Goal: Book appointment/travel/reservation

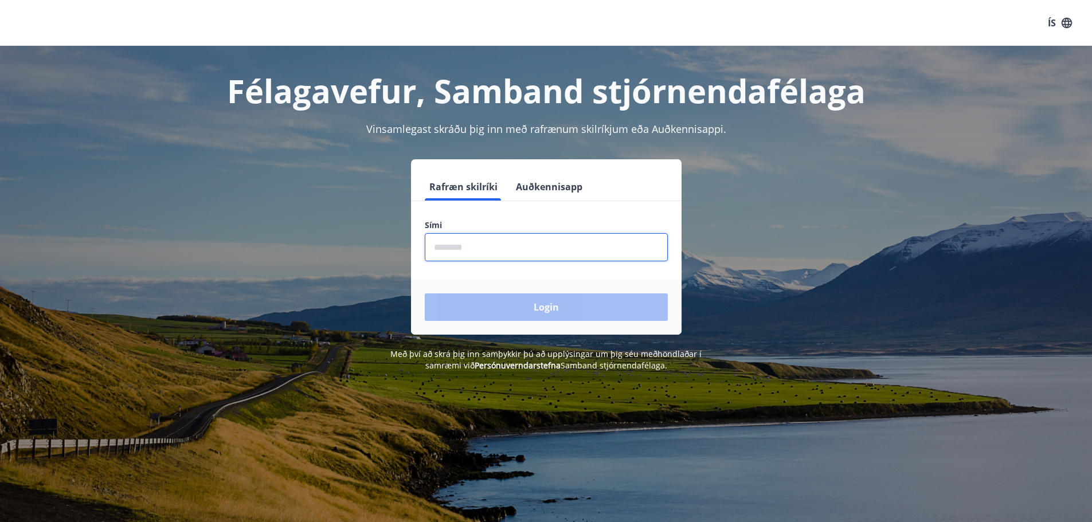
click at [509, 251] on input "phone" at bounding box center [546, 247] width 243 height 28
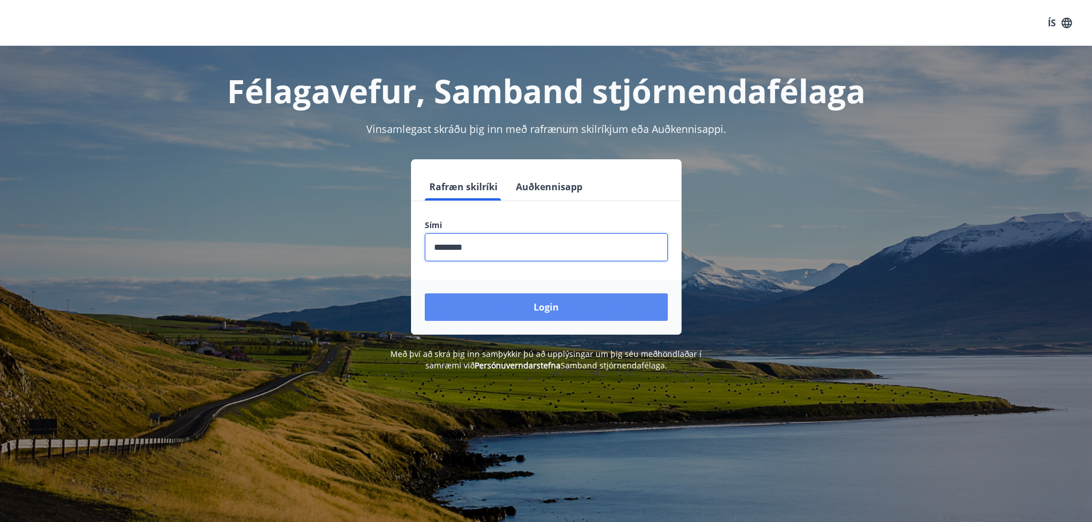
type input "********"
click at [537, 311] on button "Login" at bounding box center [546, 308] width 243 height 28
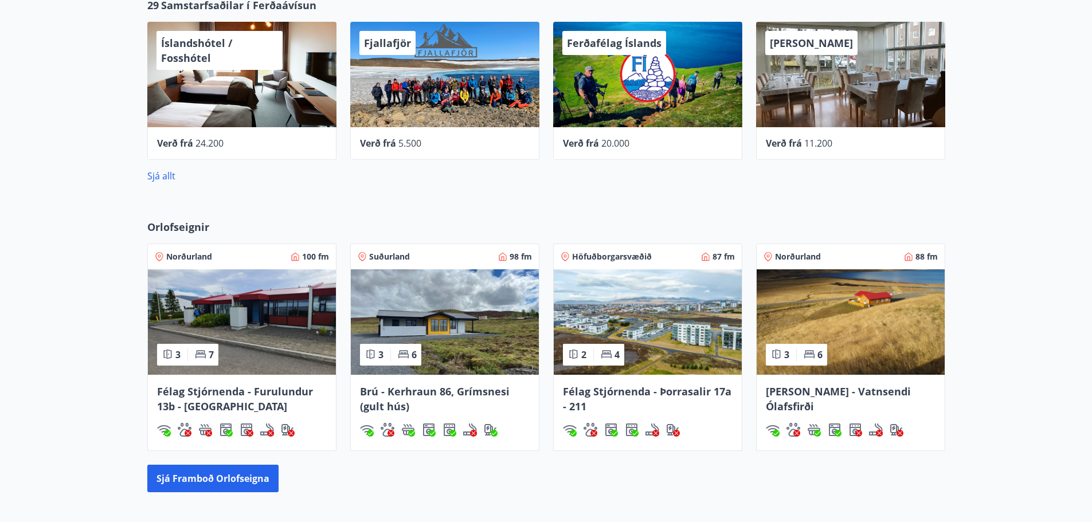
scroll to position [631, 0]
click at [224, 487] on button "Sjá framboð orlofseigna" at bounding box center [212, 478] width 131 height 28
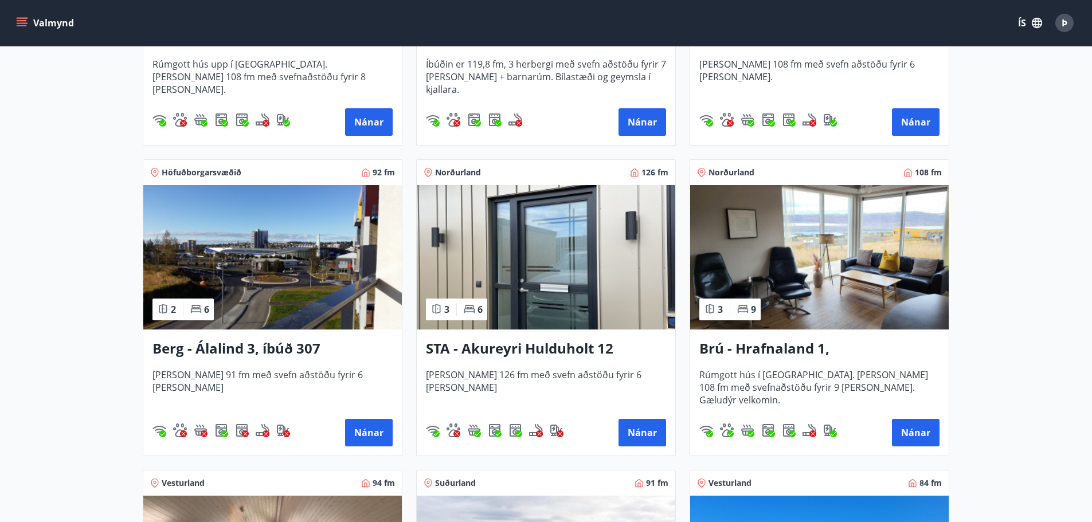
scroll to position [401, 0]
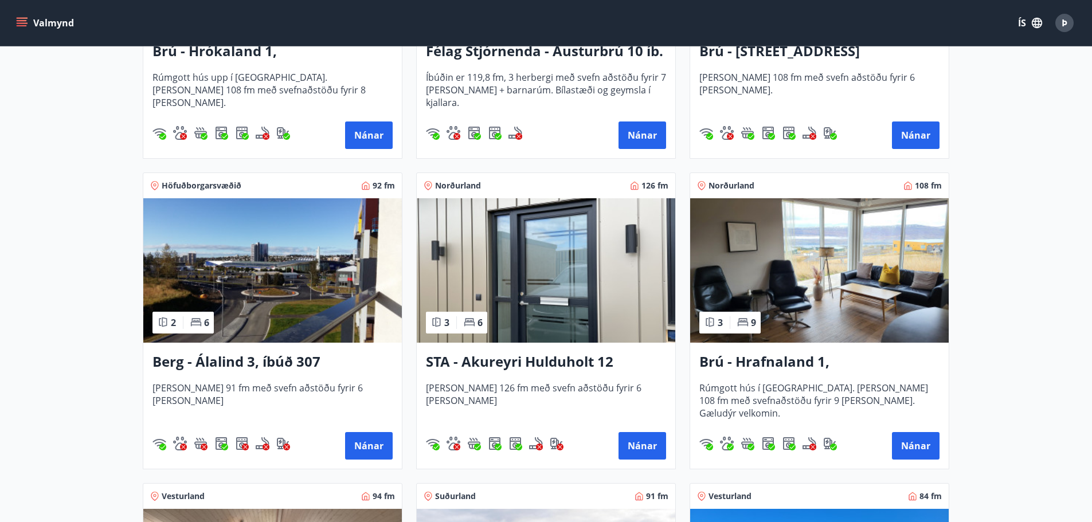
click at [210, 186] on span "Höfuðborgarsvæðið" at bounding box center [202, 185] width 80 height 11
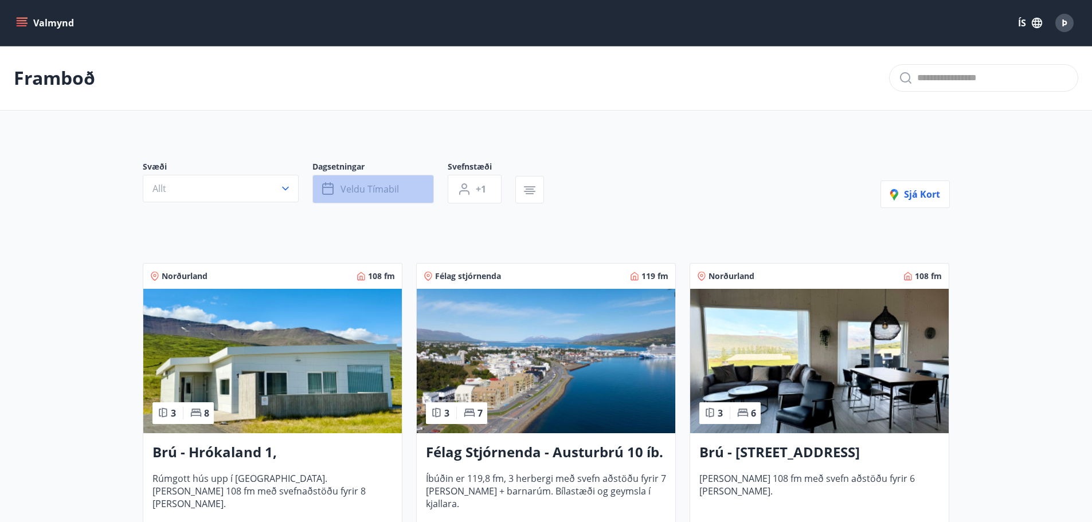
click at [396, 194] on span "Veldu tímabil" at bounding box center [370, 189] width 58 height 13
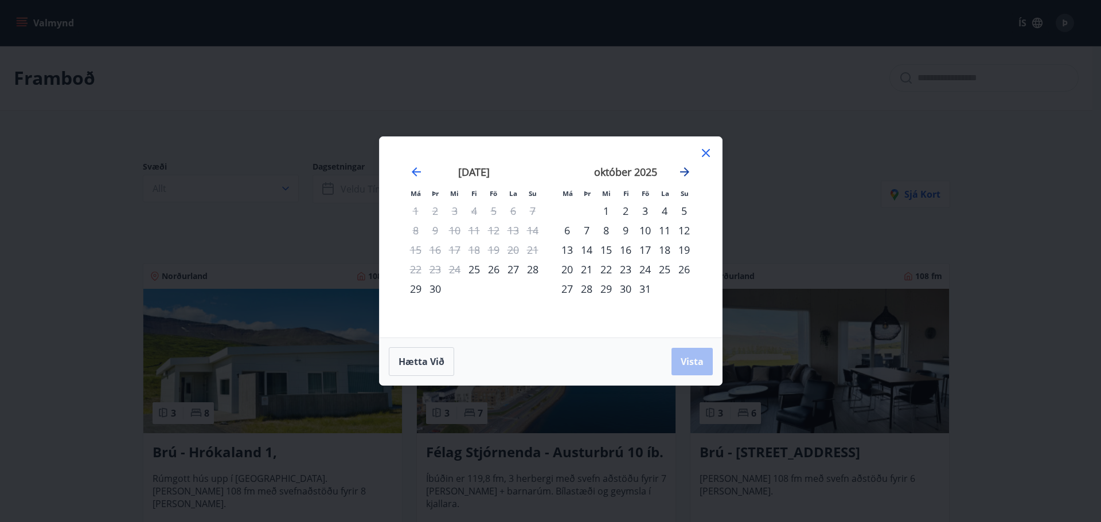
click at [679, 169] on icon "Move forward to switch to the next month." at bounding box center [685, 172] width 14 height 14
click at [629, 232] on div "6" at bounding box center [625, 230] width 19 height 19
click at [650, 232] on div "7" at bounding box center [644, 230] width 19 height 19
click at [689, 367] on span "Vista" at bounding box center [692, 361] width 23 height 13
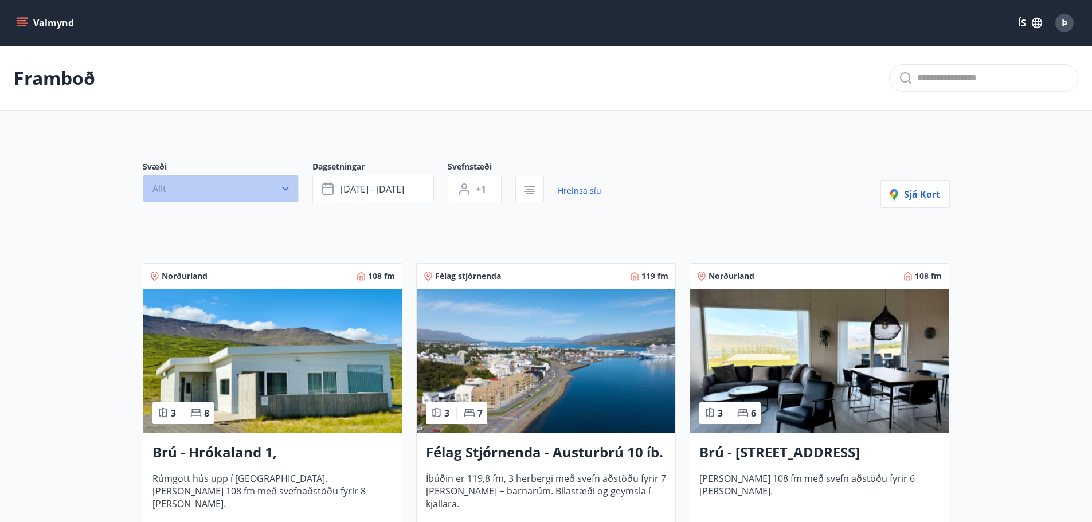
click at [288, 194] on button "Allt" at bounding box center [221, 189] width 156 height 28
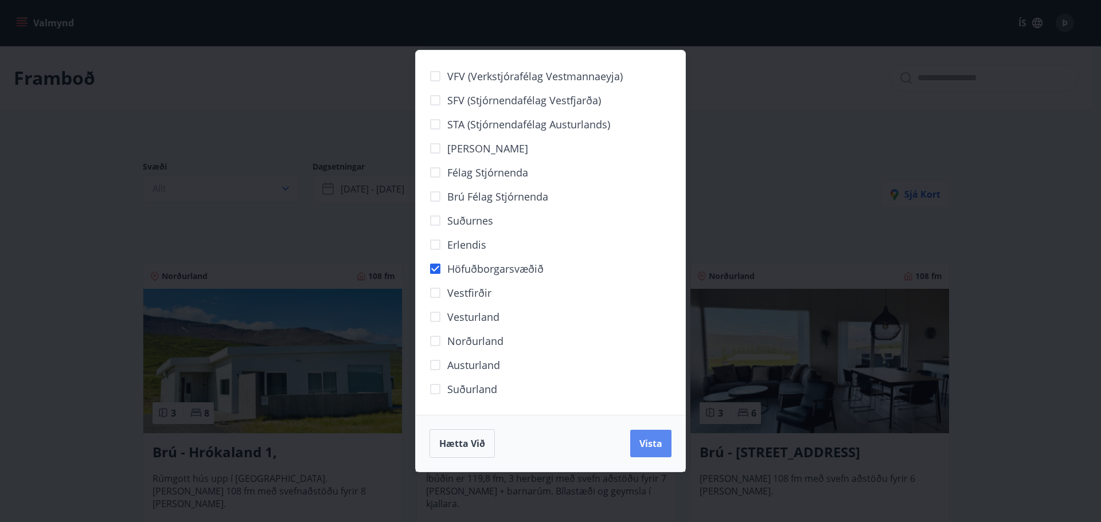
click at [652, 443] on span "Vista" at bounding box center [650, 443] width 23 height 13
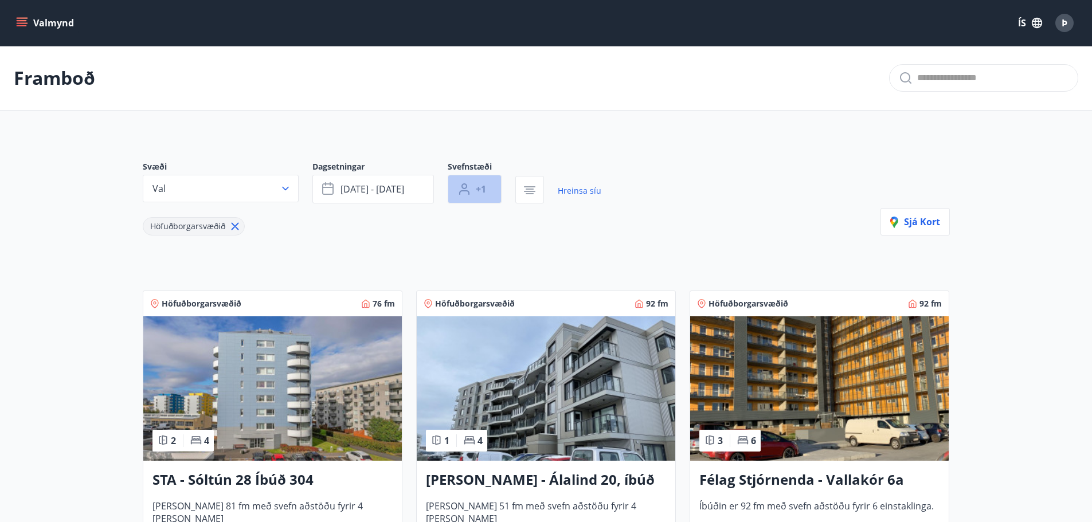
click at [483, 197] on button "+1" at bounding box center [475, 189] width 54 height 29
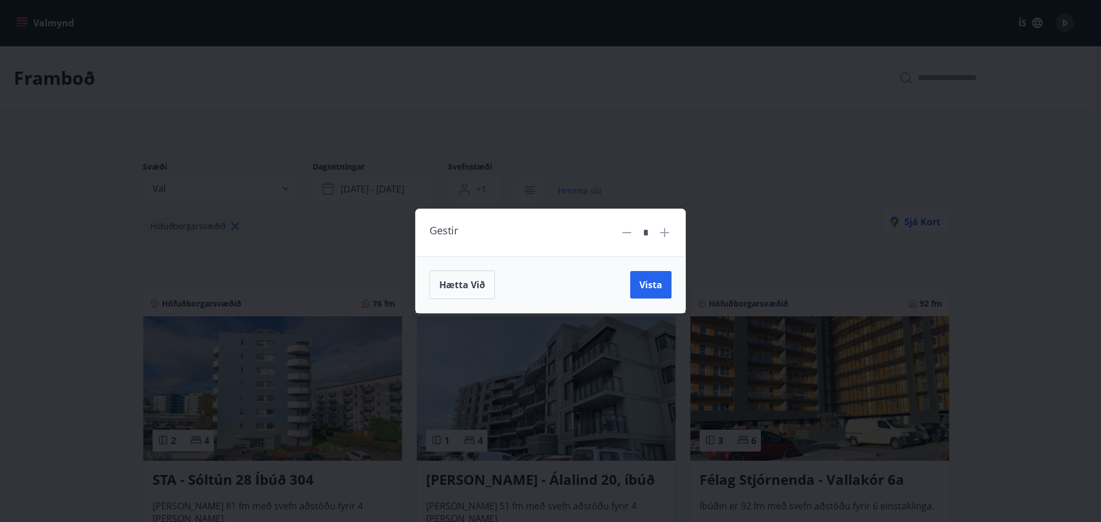
click at [663, 229] on icon at bounding box center [665, 233] width 14 height 14
click at [650, 284] on span "Vista" at bounding box center [650, 285] width 23 height 13
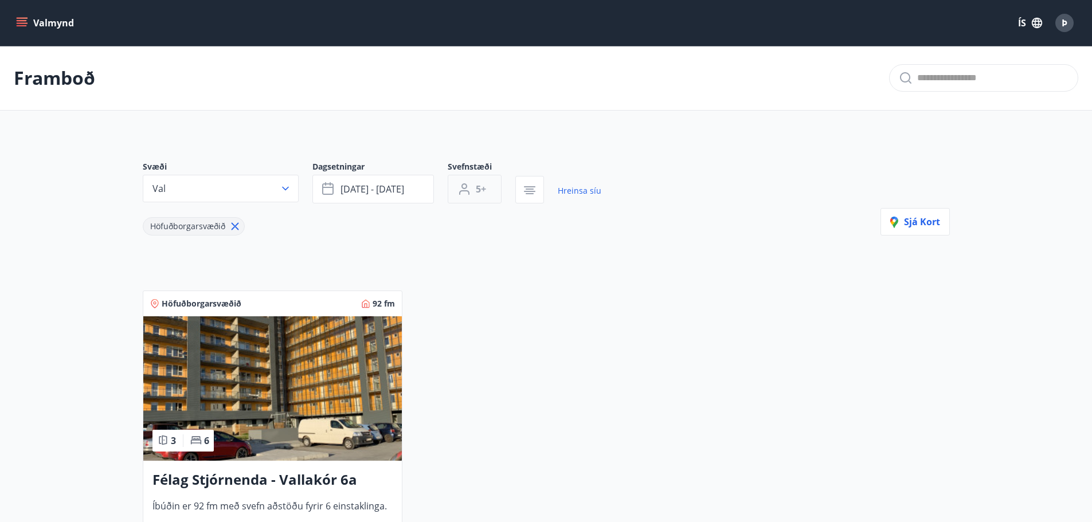
click at [487, 191] on button "5+" at bounding box center [475, 189] width 54 height 29
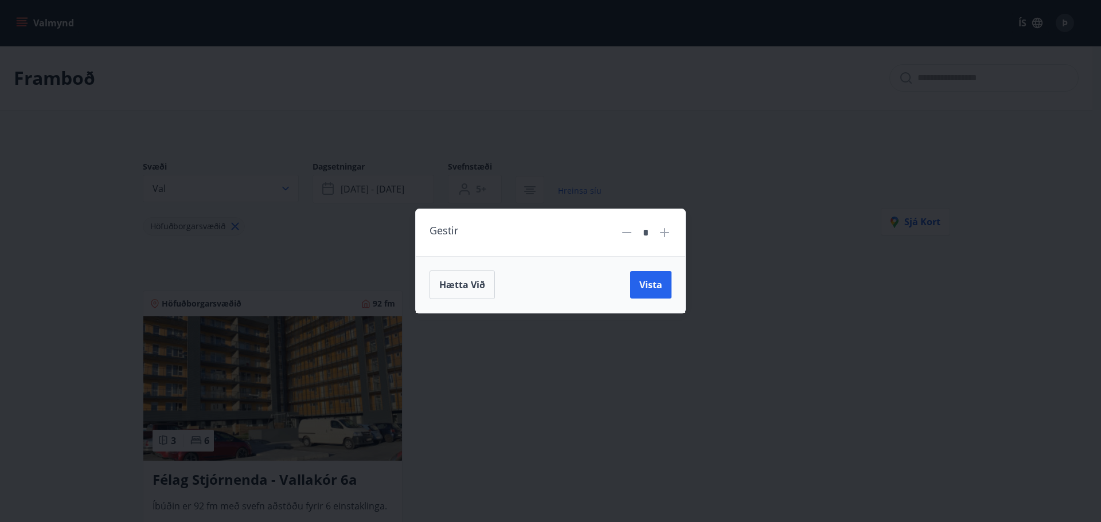
click at [627, 234] on icon at bounding box center [627, 233] width 14 height 14
click at [652, 288] on span "Vista" at bounding box center [650, 285] width 23 height 13
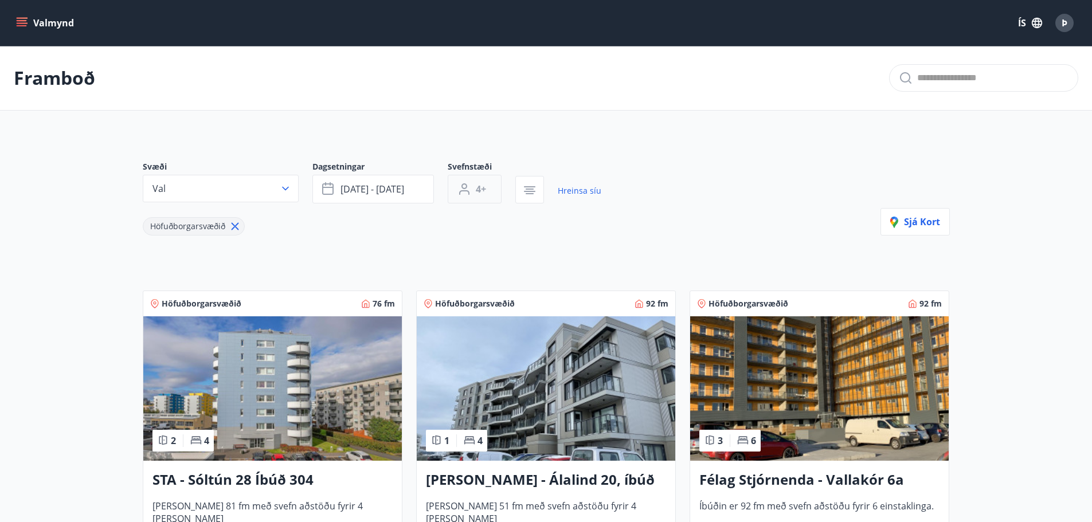
click at [480, 195] on span "4+" at bounding box center [481, 189] width 10 height 13
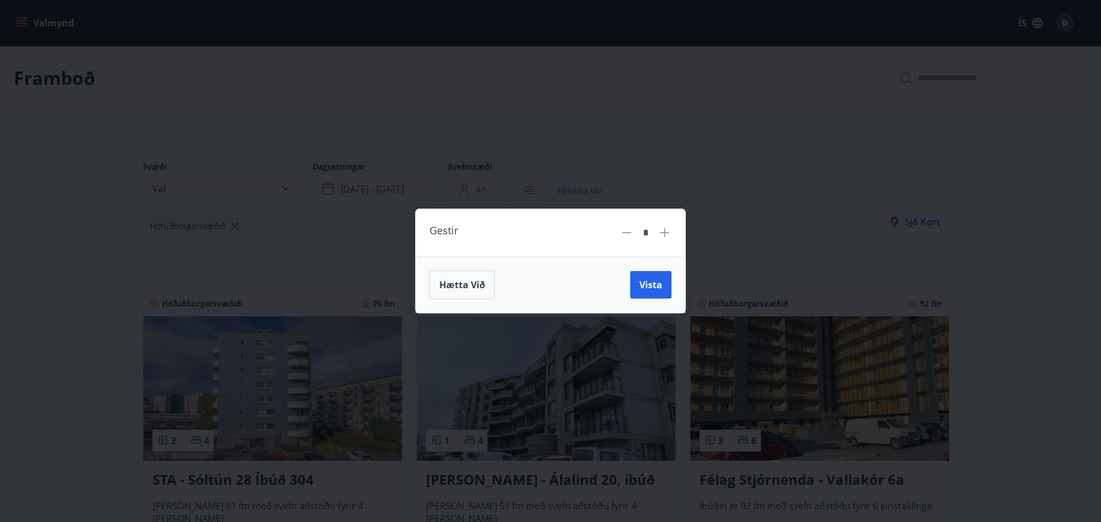
click at [628, 235] on icon at bounding box center [627, 233] width 14 height 14
type input "*"
click at [636, 269] on div "Hætta við Vista" at bounding box center [550, 284] width 269 height 57
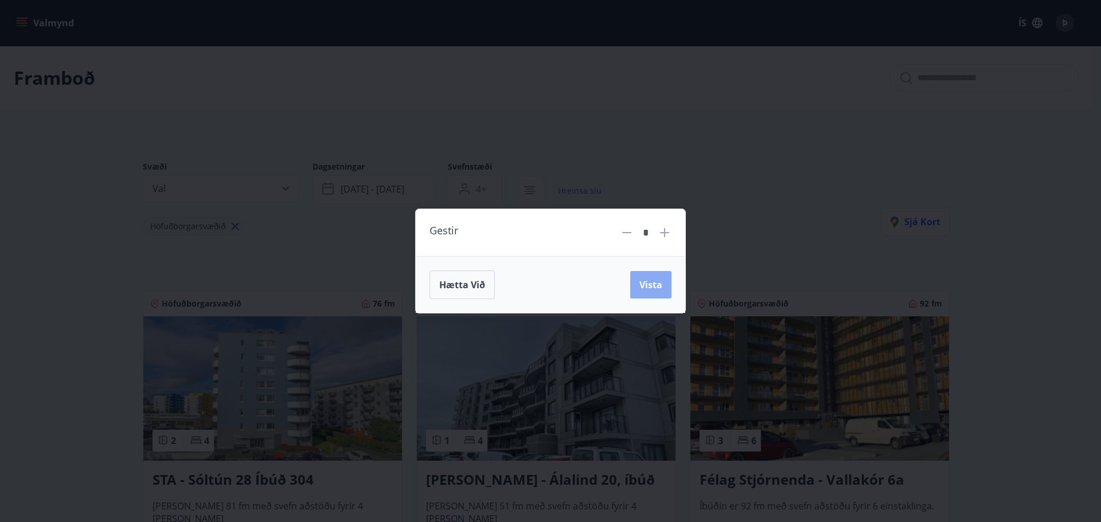
click at [644, 284] on span "Vista" at bounding box center [650, 285] width 23 height 13
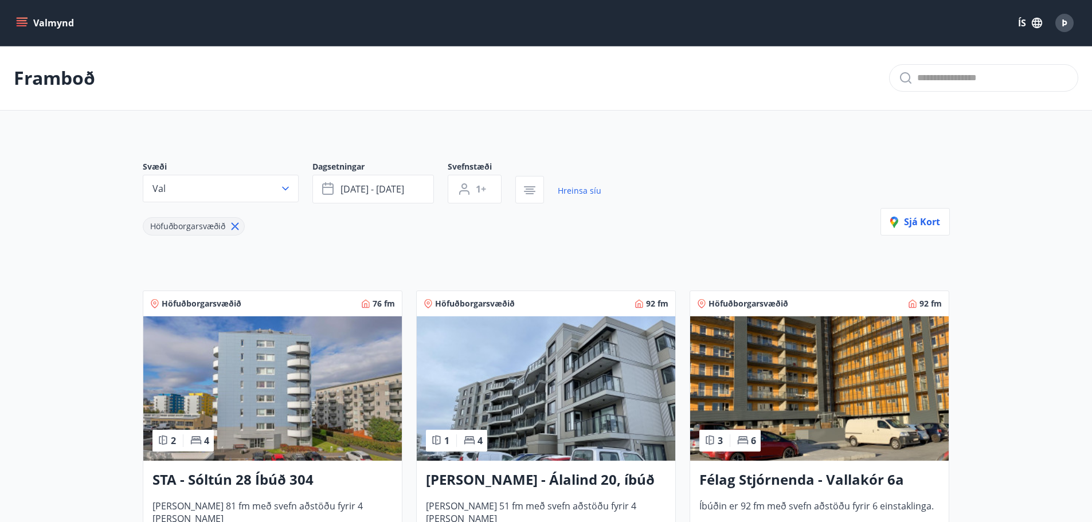
scroll to position [172, 0]
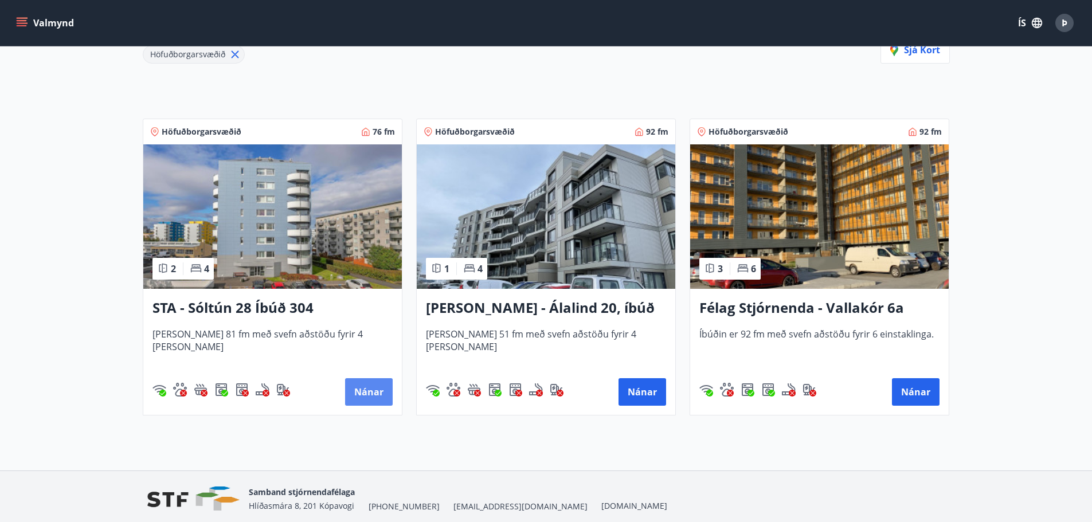
click at [362, 393] on button "Nánar" at bounding box center [369, 392] width 48 height 28
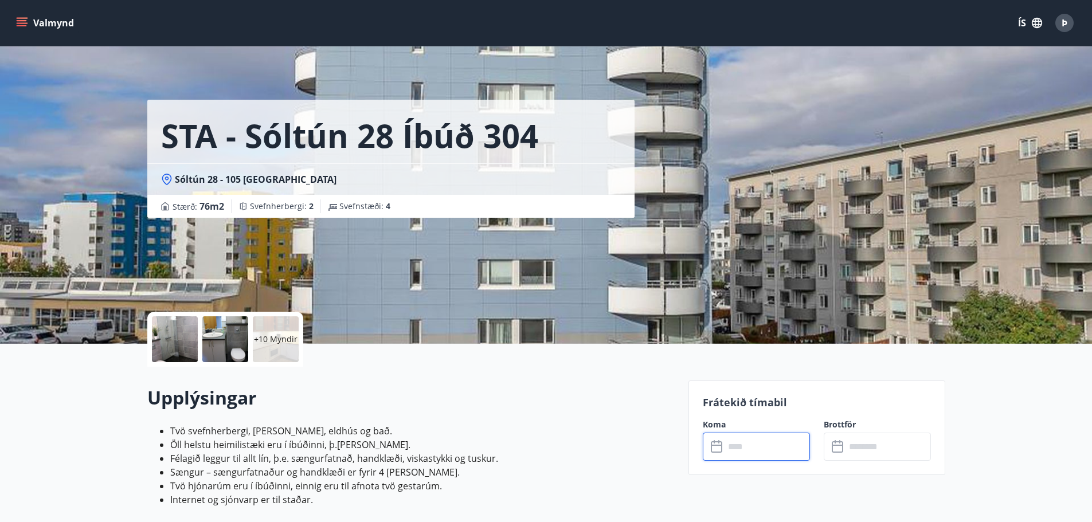
click at [754, 447] on input "text" at bounding box center [767, 447] width 85 height 28
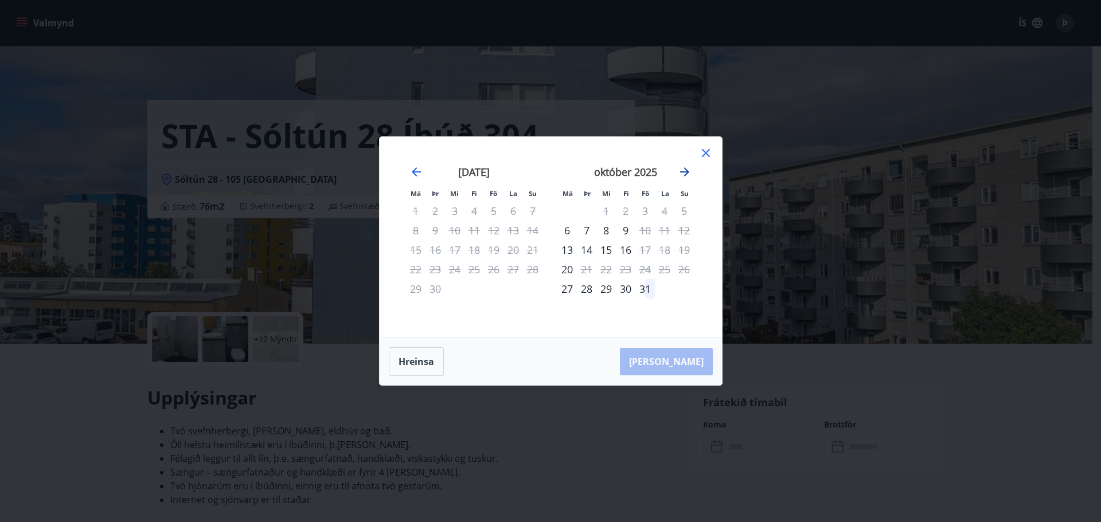
click at [679, 171] on icon "Move forward to switch to the next month." at bounding box center [685, 172] width 14 height 14
click at [621, 230] on div "6" at bounding box center [625, 230] width 19 height 19
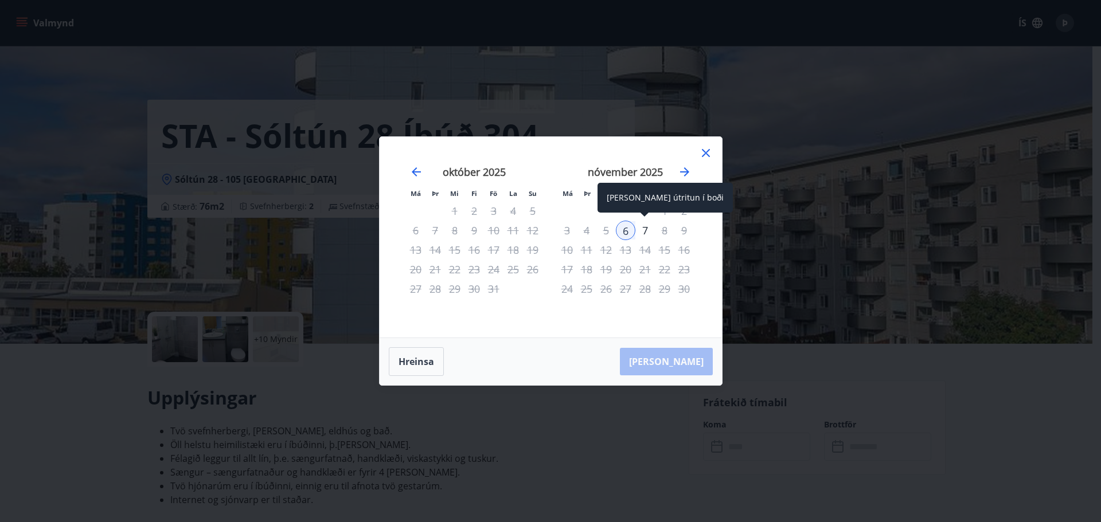
click at [638, 228] on div "7" at bounding box center [644, 230] width 19 height 19
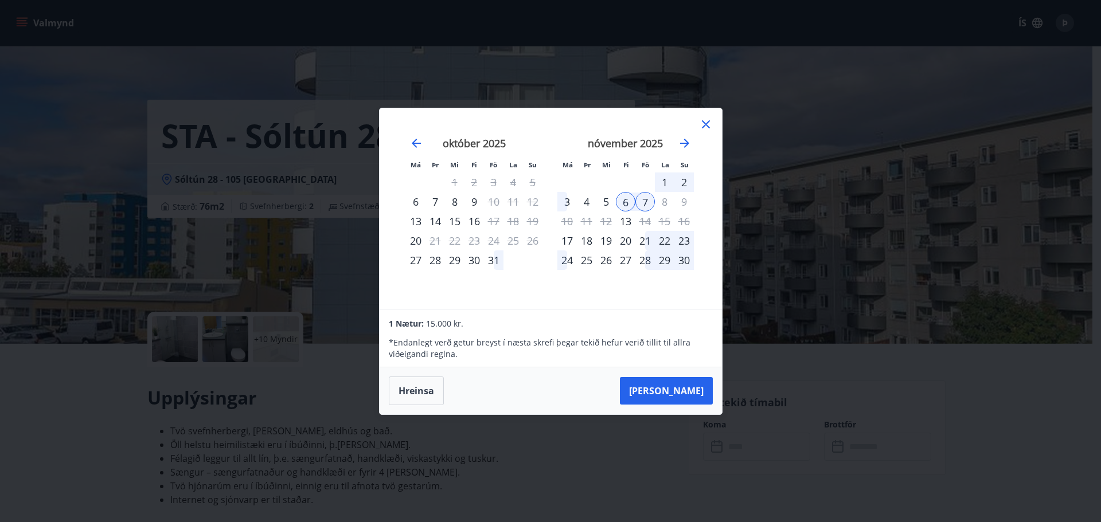
click at [709, 120] on icon at bounding box center [706, 125] width 14 height 14
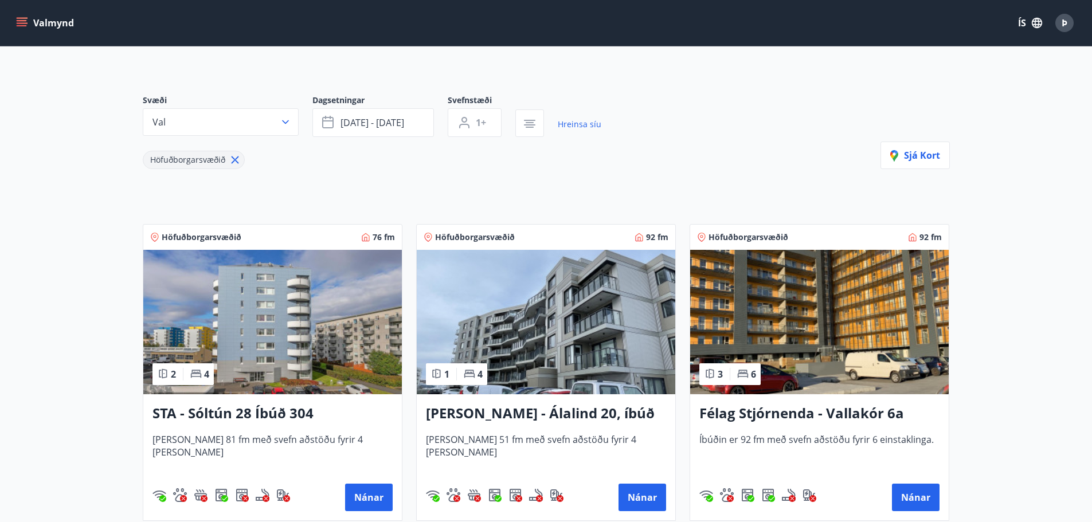
scroll to position [172, 0]
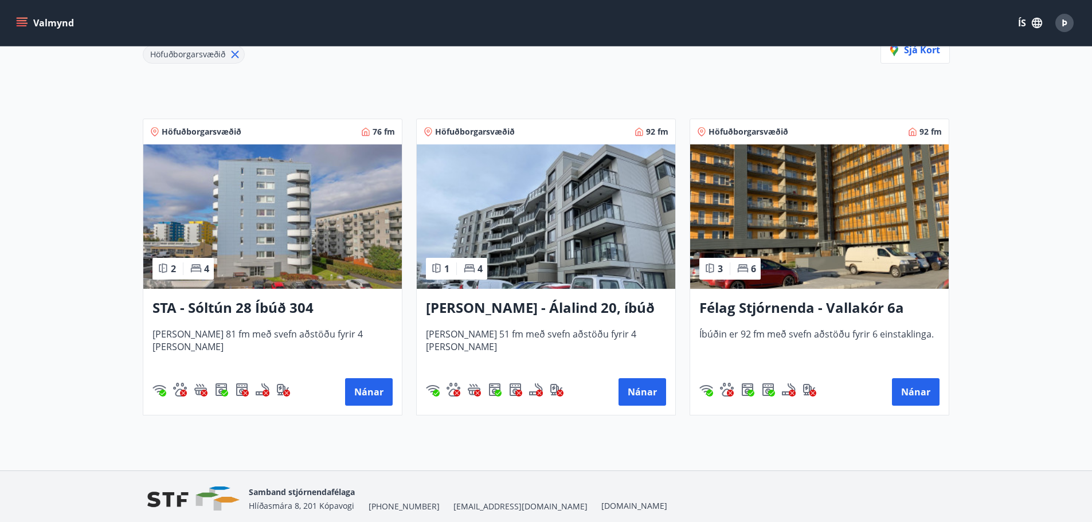
click at [589, 246] on img at bounding box center [546, 216] width 259 height 144
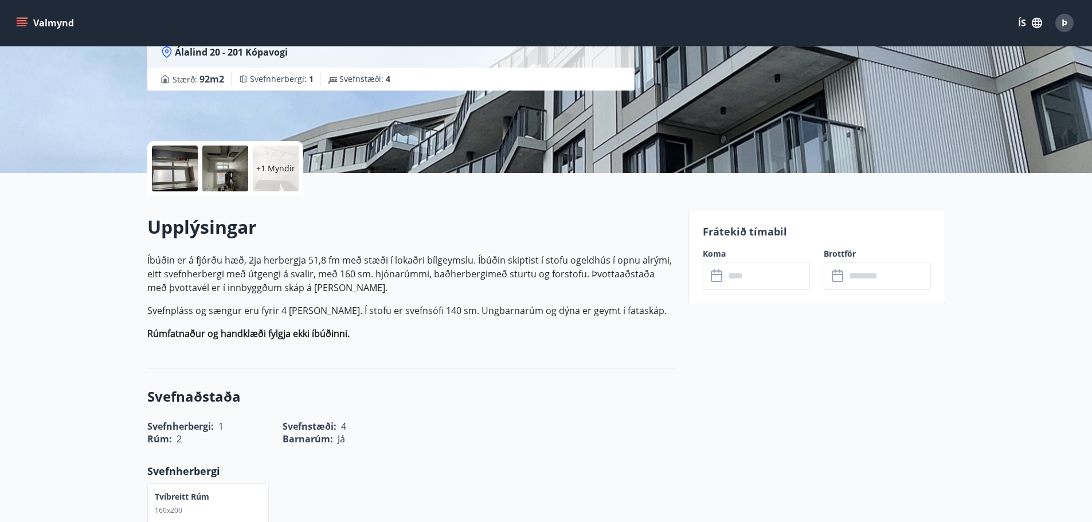
scroll to position [172, 0]
click at [767, 272] on input "text" at bounding box center [767, 275] width 85 height 28
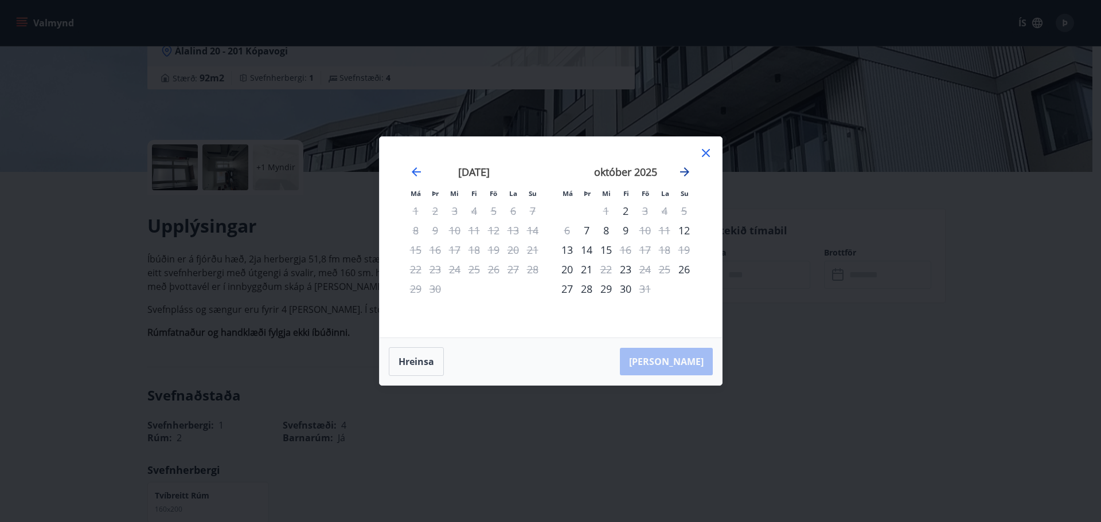
click at [686, 167] on icon "Move forward to switch to the next month." at bounding box center [685, 172] width 14 height 14
click at [621, 229] on div "6" at bounding box center [625, 230] width 19 height 19
click at [640, 229] on div "7" at bounding box center [644, 230] width 19 height 19
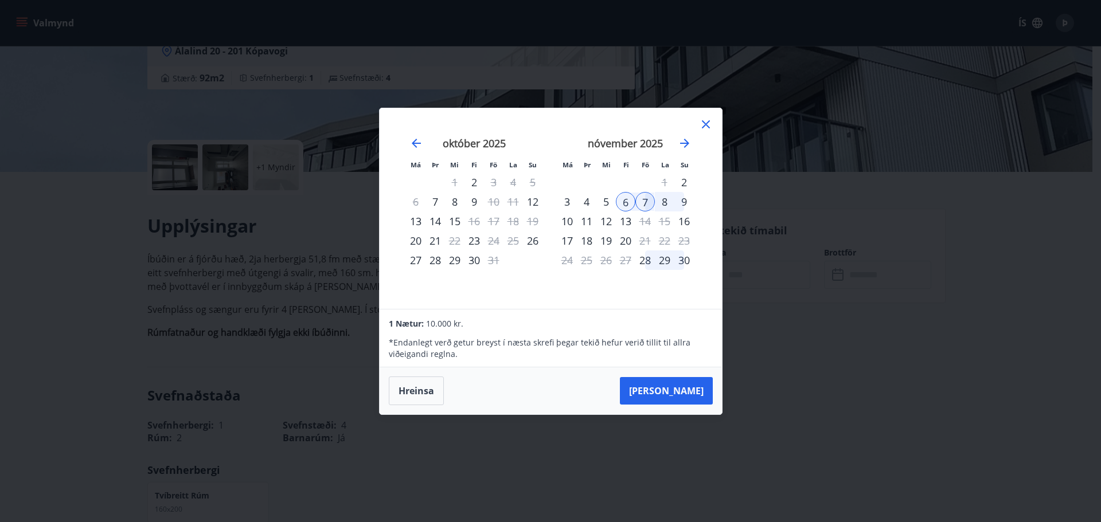
click at [707, 124] on icon at bounding box center [706, 125] width 14 height 14
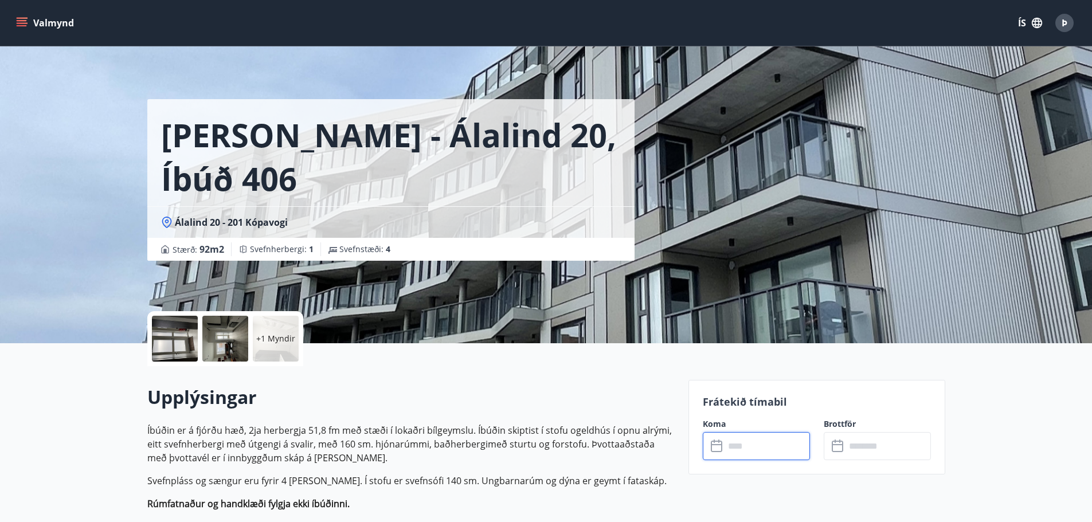
scroll to position [0, 0]
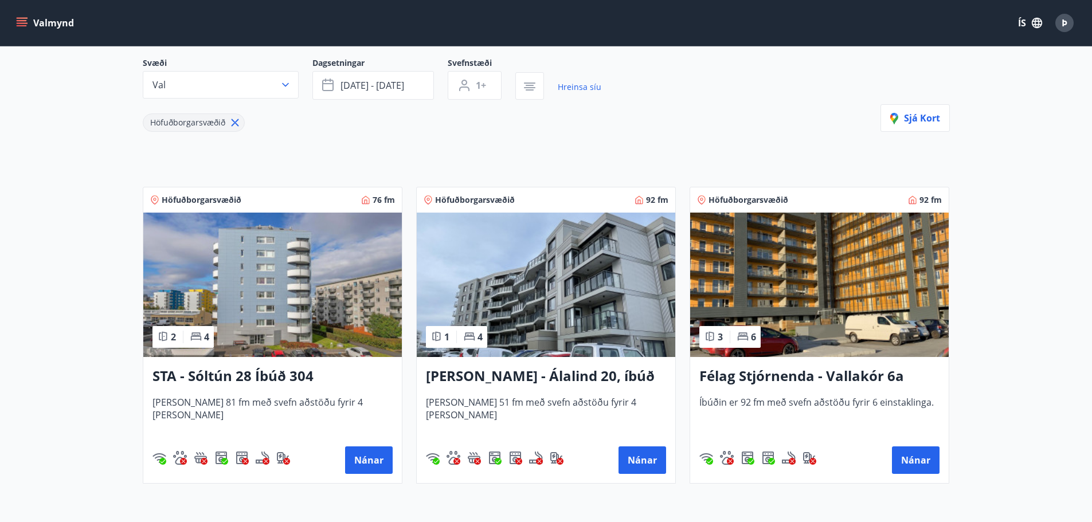
scroll to position [115, 0]
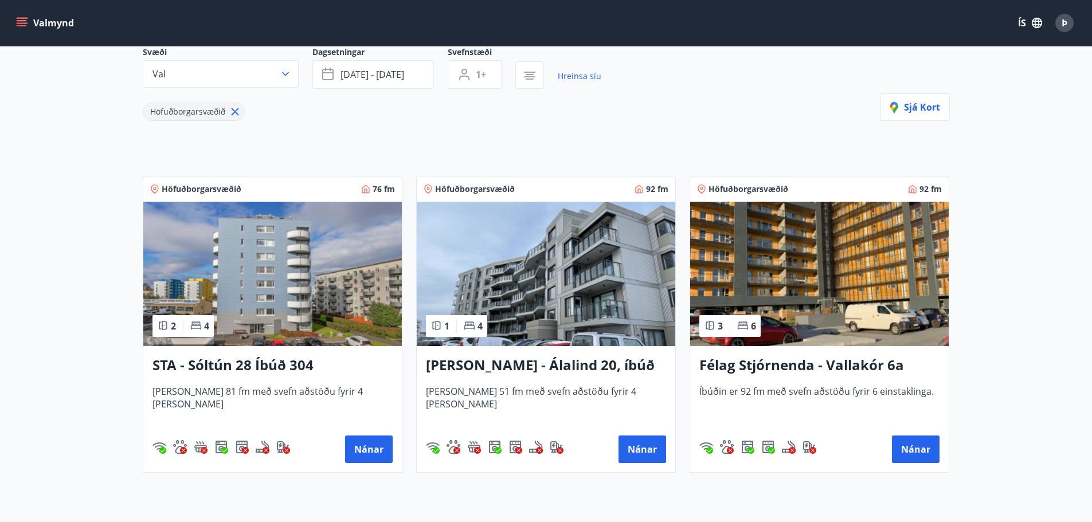
click at [861, 234] on img at bounding box center [819, 274] width 259 height 144
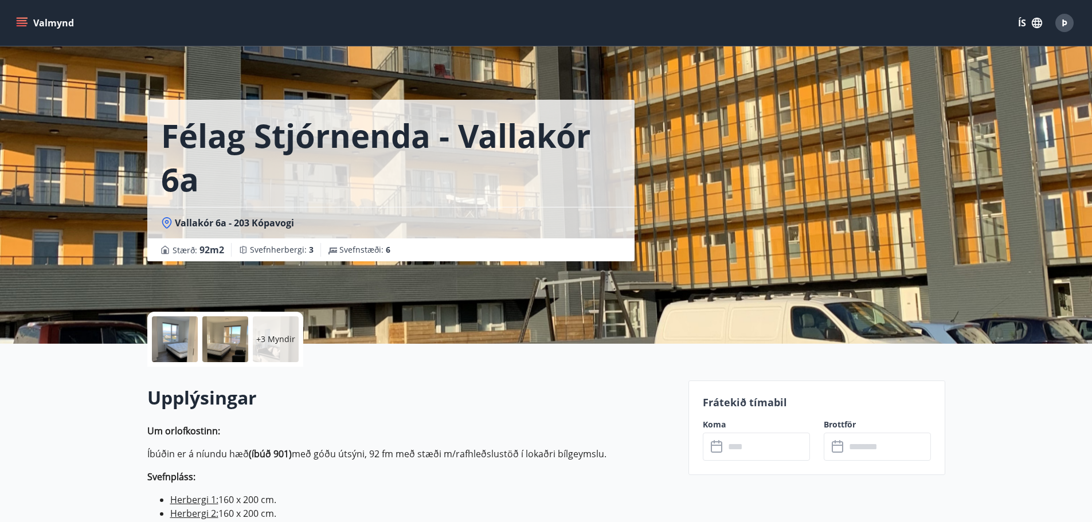
click at [775, 451] on input "text" at bounding box center [767, 447] width 85 height 28
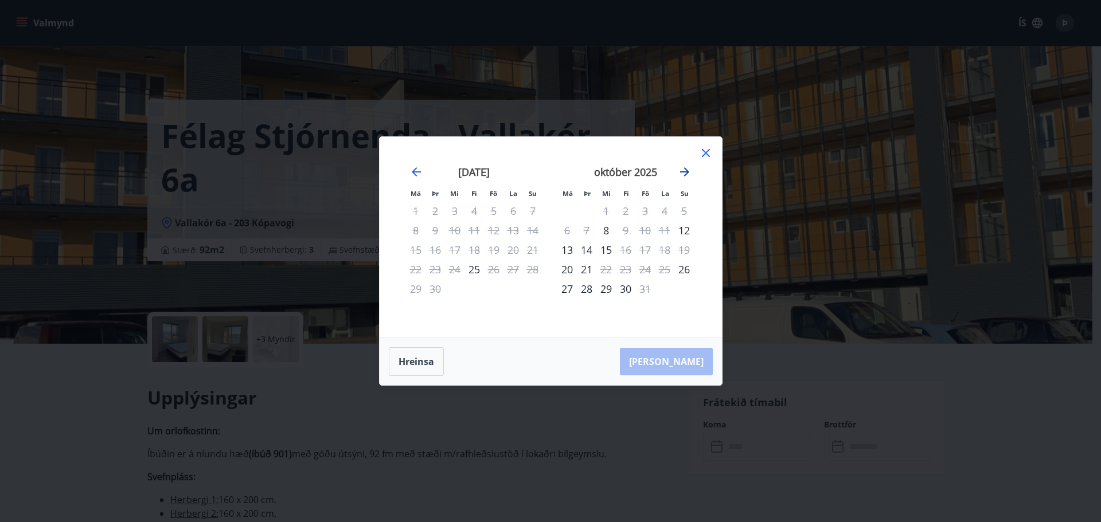
click at [688, 172] on icon "Move forward to switch to the next month." at bounding box center [684, 171] width 9 height 9
click at [712, 154] on icon at bounding box center [706, 153] width 14 height 14
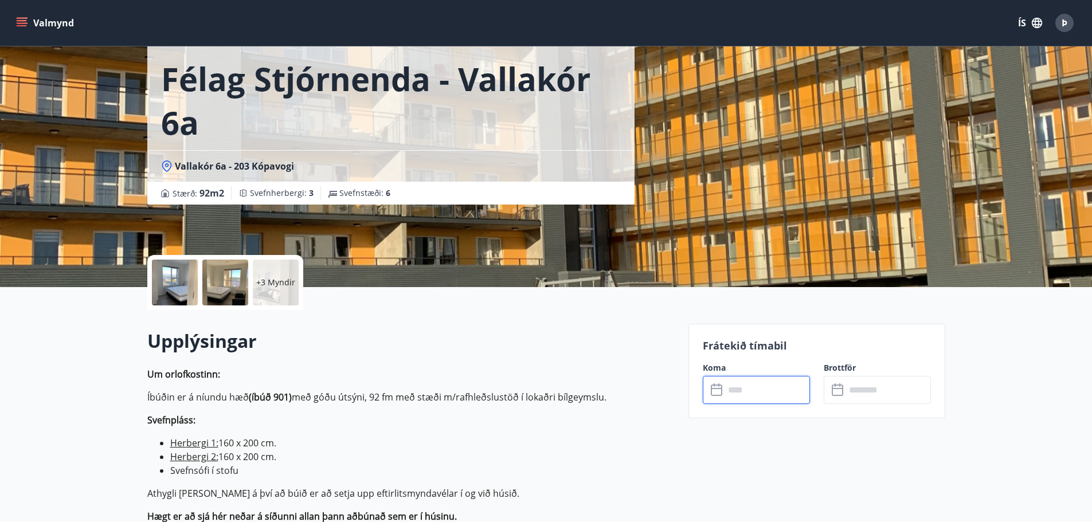
scroll to position [172, 0]
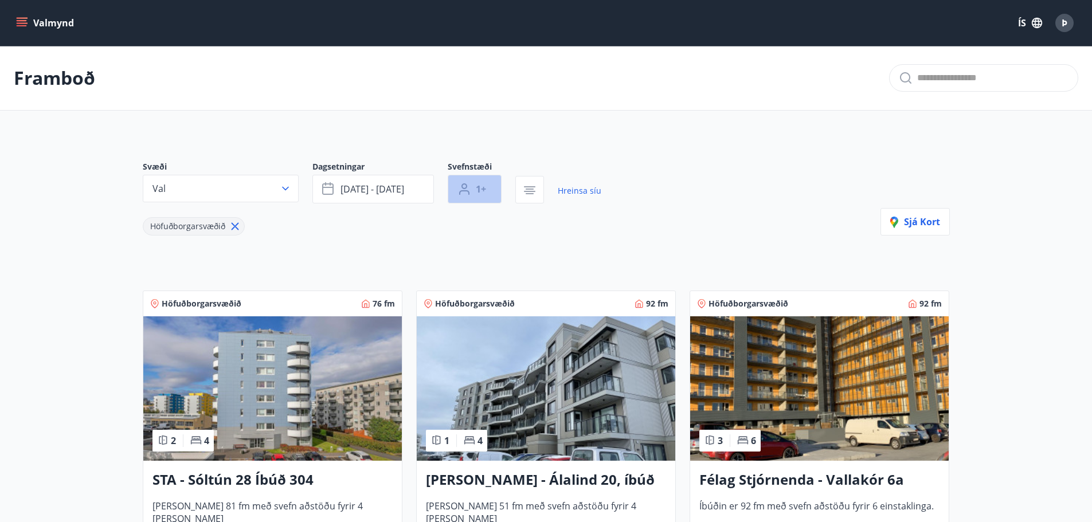
click at [489, 182] on button "1+" at bounding box center [475, 189] width 54 height 29
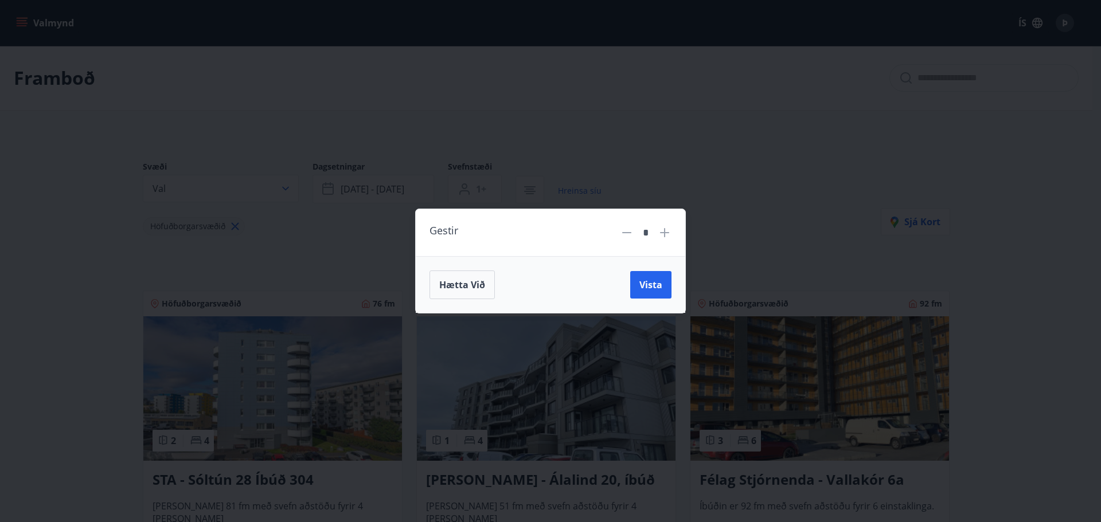
click at [664, 234] on icon at bounding box center [664, 232] width 9 height 9
click at [622, 230] on icon at bounding box center [627, 233] width 14 height 14
click at [625, 230] on icon at bounding box center [627, 233] width 14 height 14
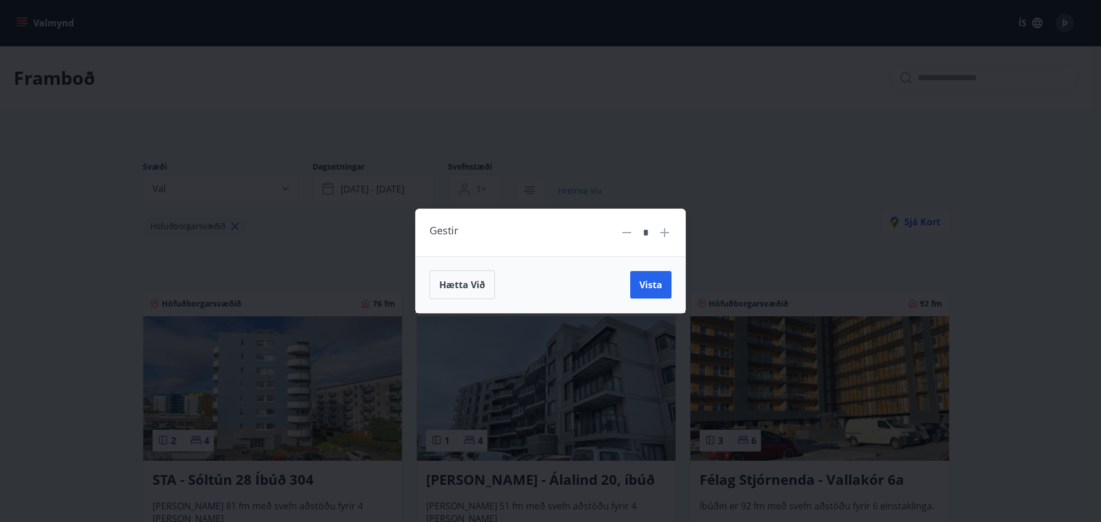
click at [625, 230] on icon at bounding box center [627, 233] width 14 height 14
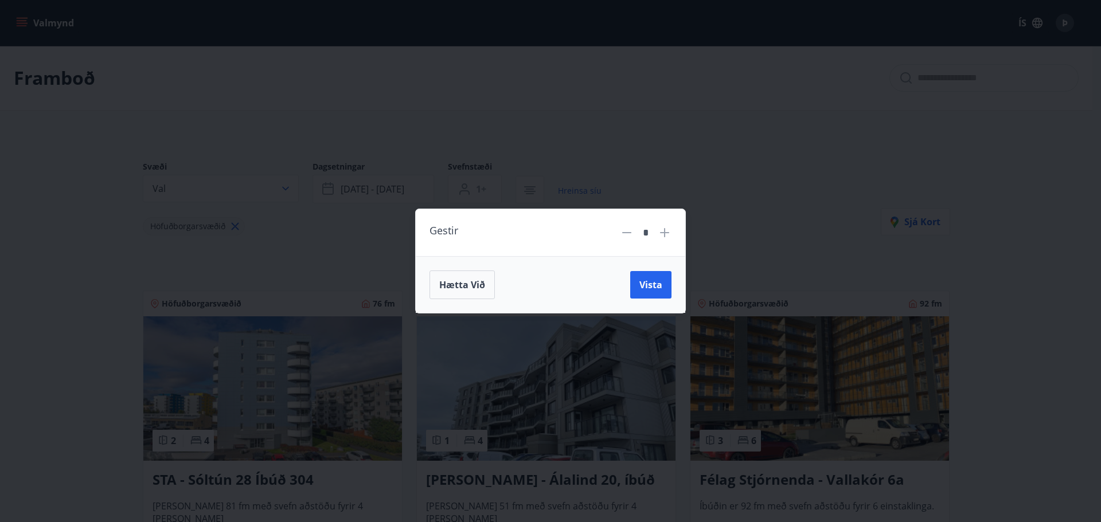
click at [625, 230] on icon at bounding box center [627, 233] width 14 height 14
click at [668, 234] on icon at bounding box center [665, 233] width 14 height 14
type input "*"
click at [650, 279] on span "Vista" at bounding box center [650, 285] width 23 height 13
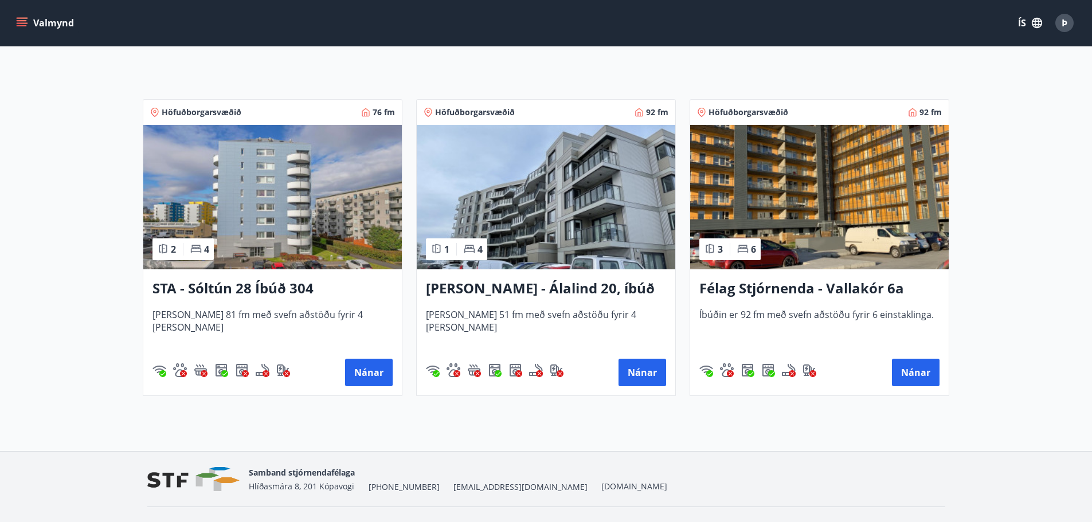
scroll to position [217, 0]
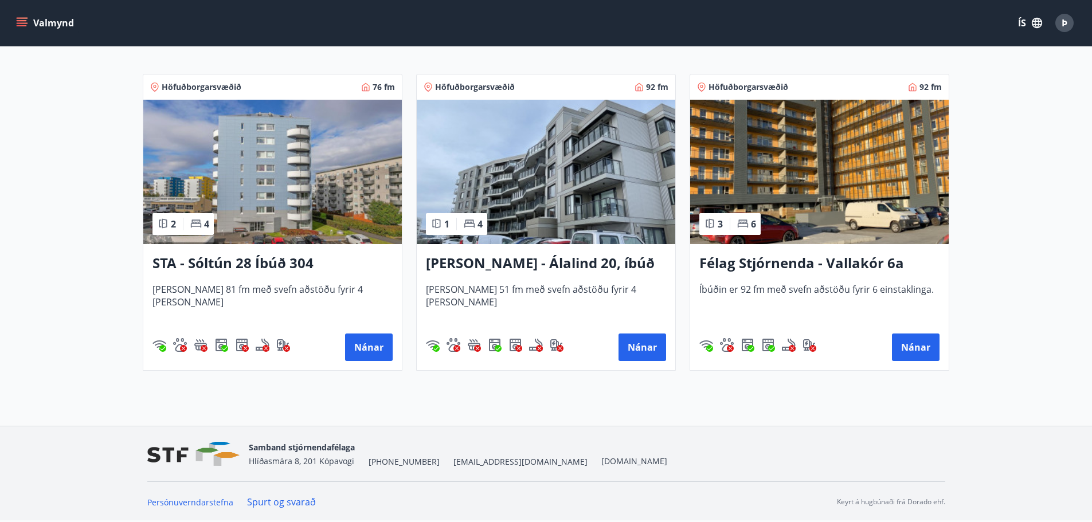
click at [223, 262] on h3 "STA - Sóltún 28 Íbúð 304" at bounding box center [272, 263] width 240 height 21
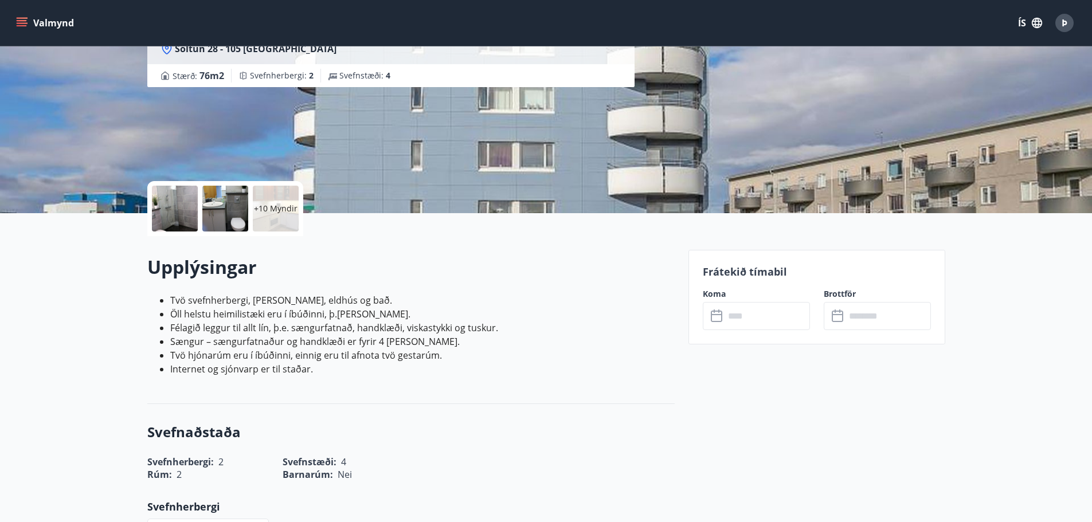
scroll to position [172, 0]
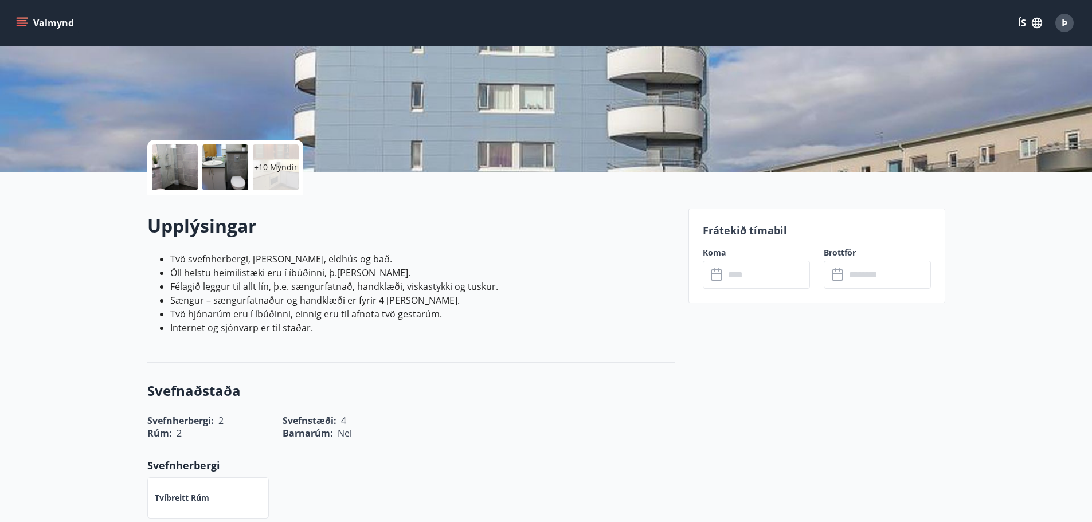
click at [753, 279] on input "text" at bounding box center [767, 275] width 85 height 28
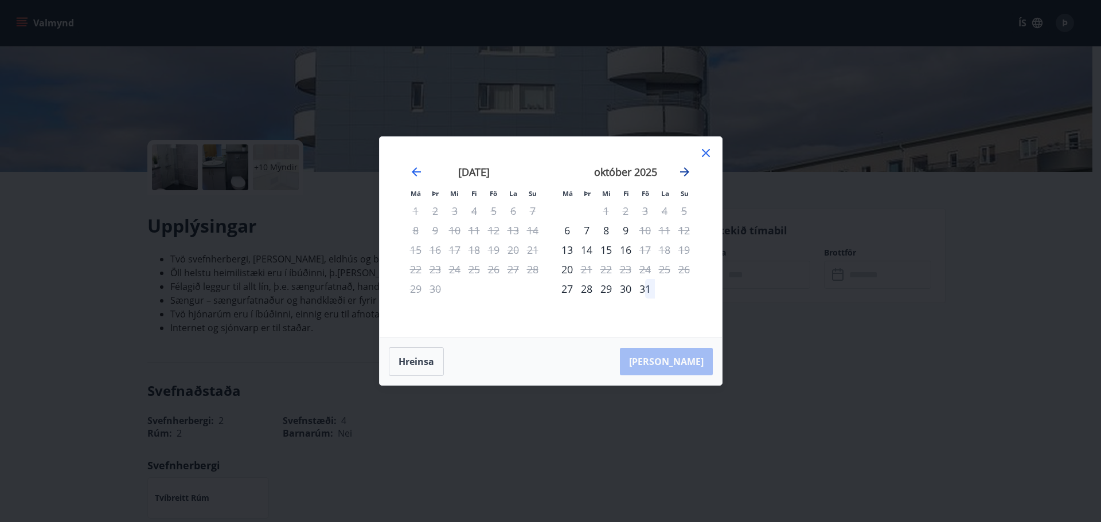
click at [687, 165] on icon "Move forward to switch to the next month." at bounding box center [685, 172] width 14 height 14
click at [623, 229] on div "6" at bounding box center [625, 230] width 19 height 19
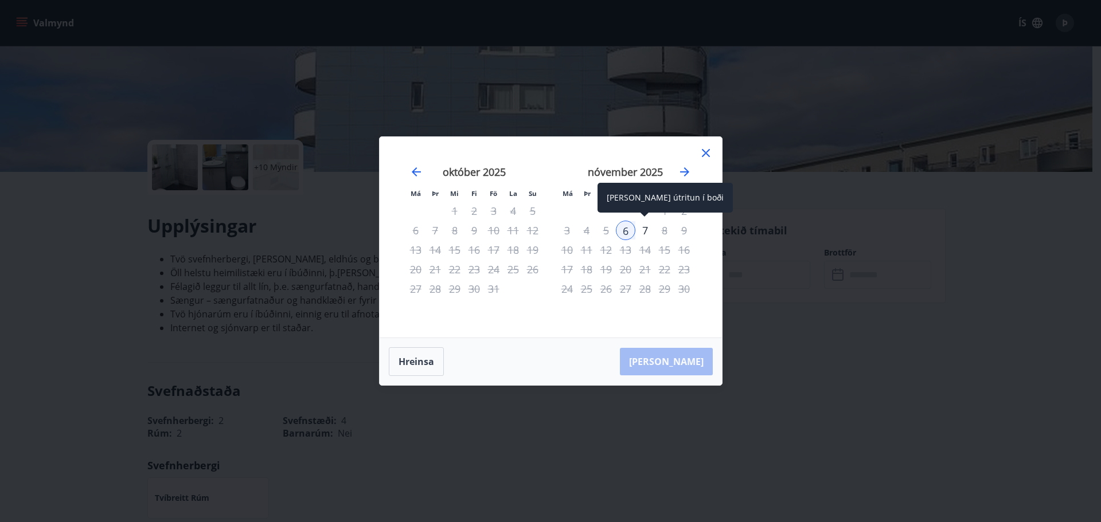
click at [646, 230] on div "7" at bounding box center [644, 230] width 19 height 19
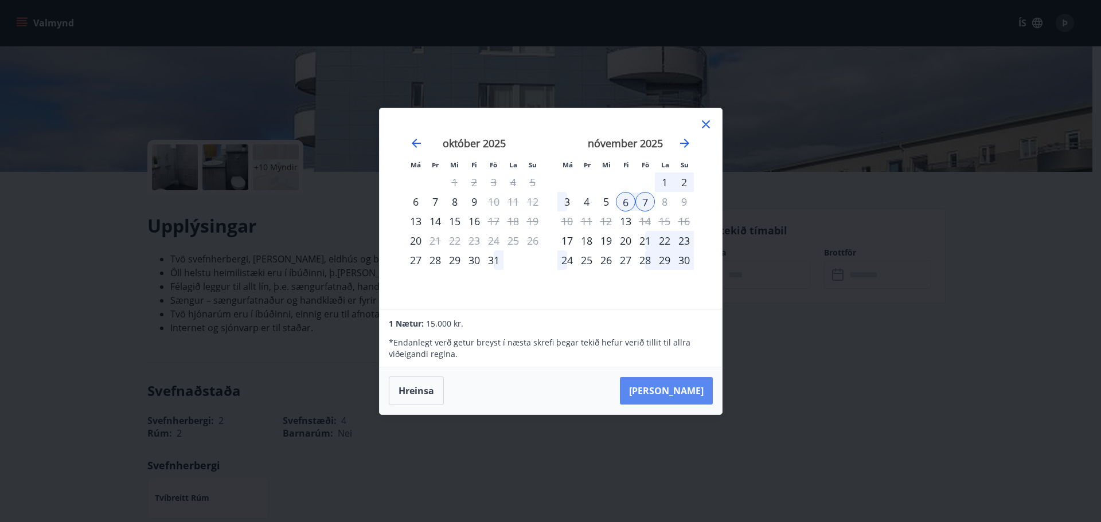
click at [681, 390] on button "[PERSON_NAME]" at bounding box center [666, 391] width 93 height 28
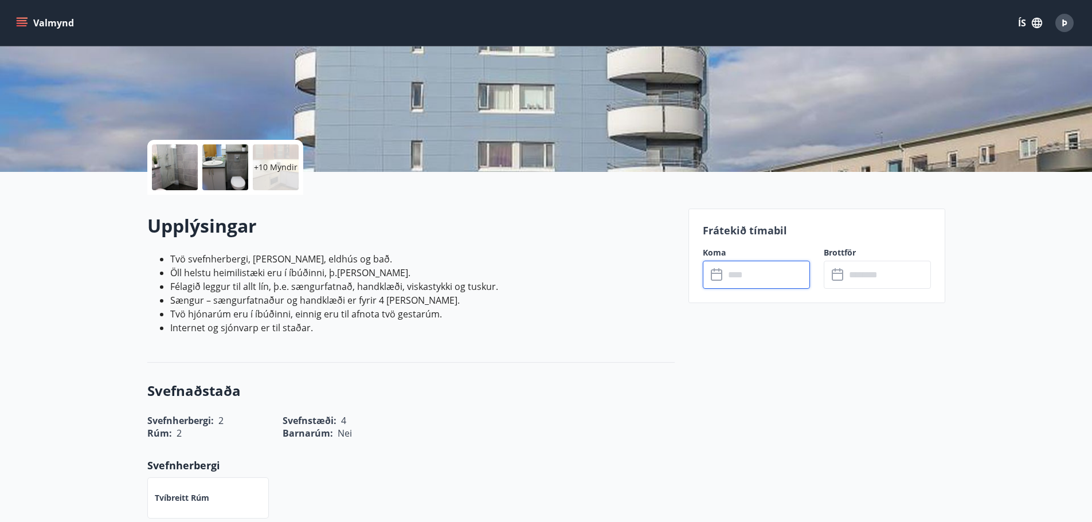
type input "******"
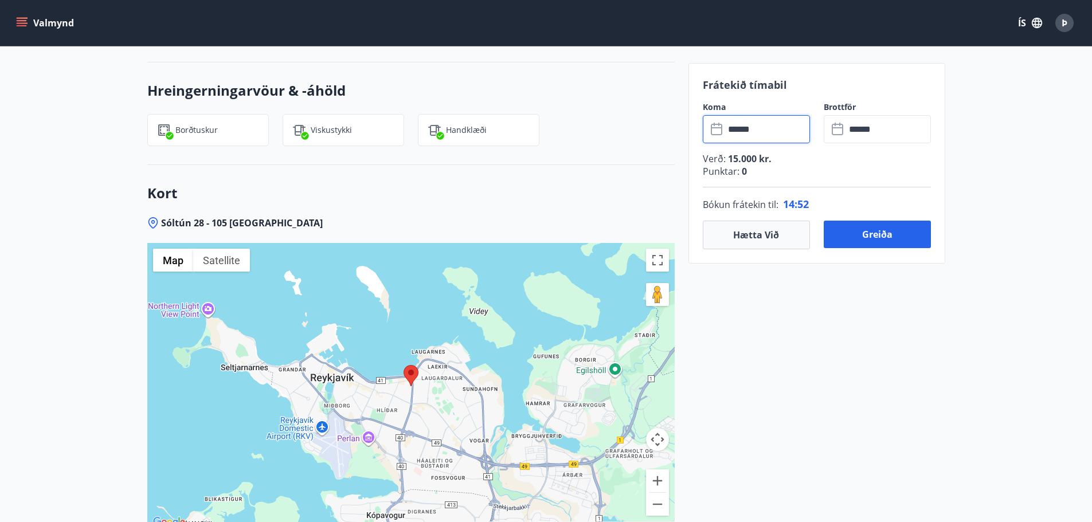
scroll to position [1376, 0]
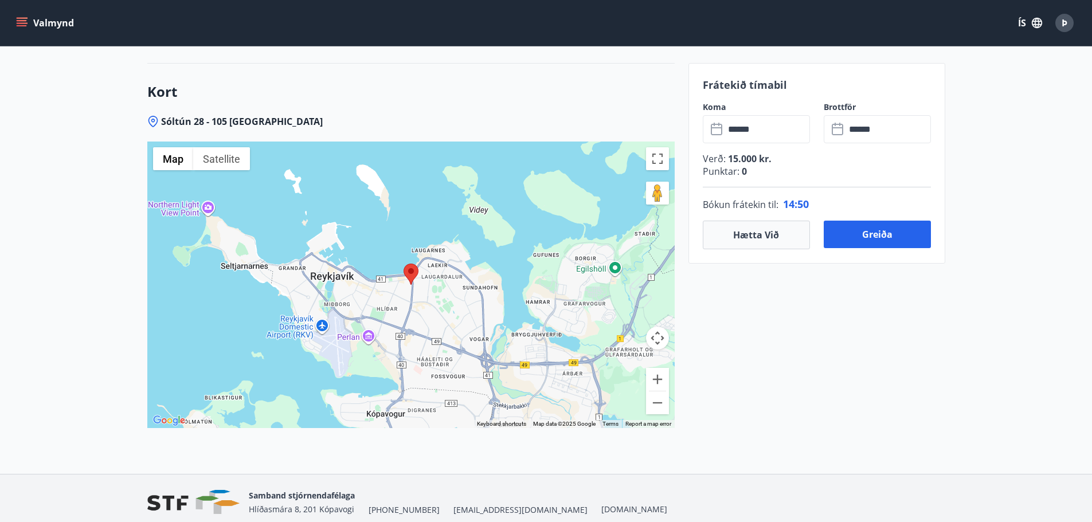
click at [409, 312] on div at bounding box center [410, 285] width 527 height 287
click at [170, 165] on button "Map" at bounding box center [173, 158] width 40 height 23
click at [660, 382] on button "Zoom in" at bounding box center [657, 379] width 23 height 23
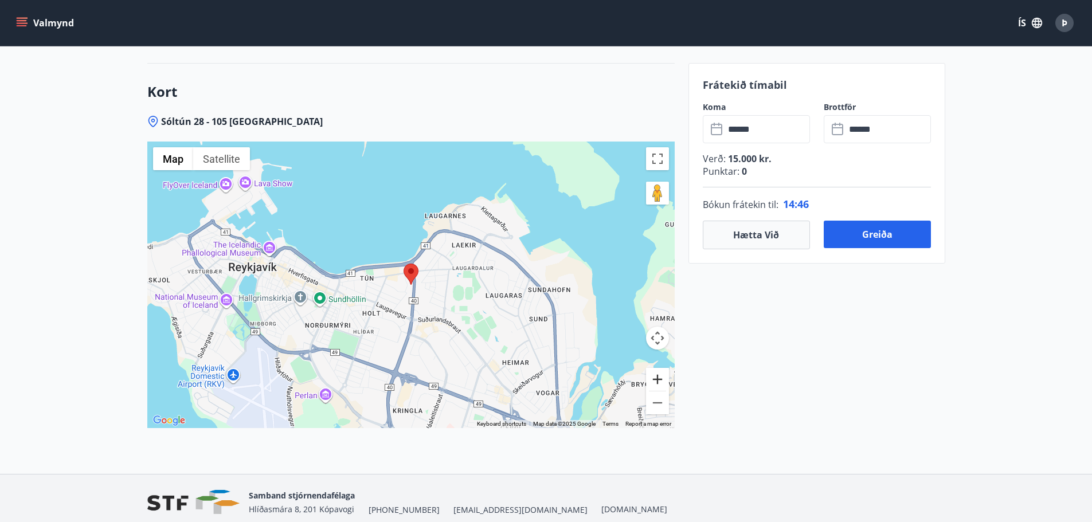
click at [664, 382] on button "Zoom in" at bounding box center [657, 379] width 23 height 23
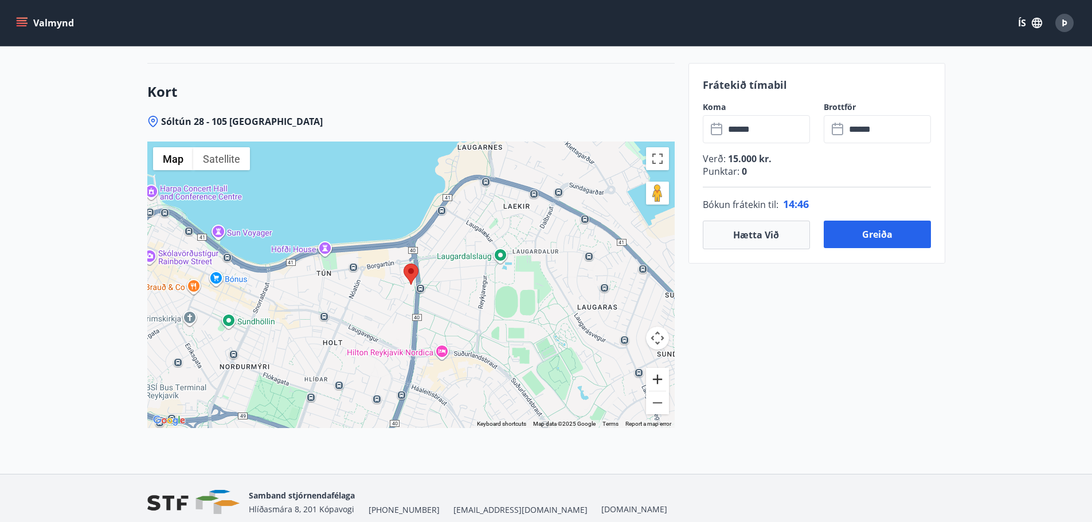
click at [664, 382] on button "Zoom in" at bounding box center [657, 379] width 23 height 23
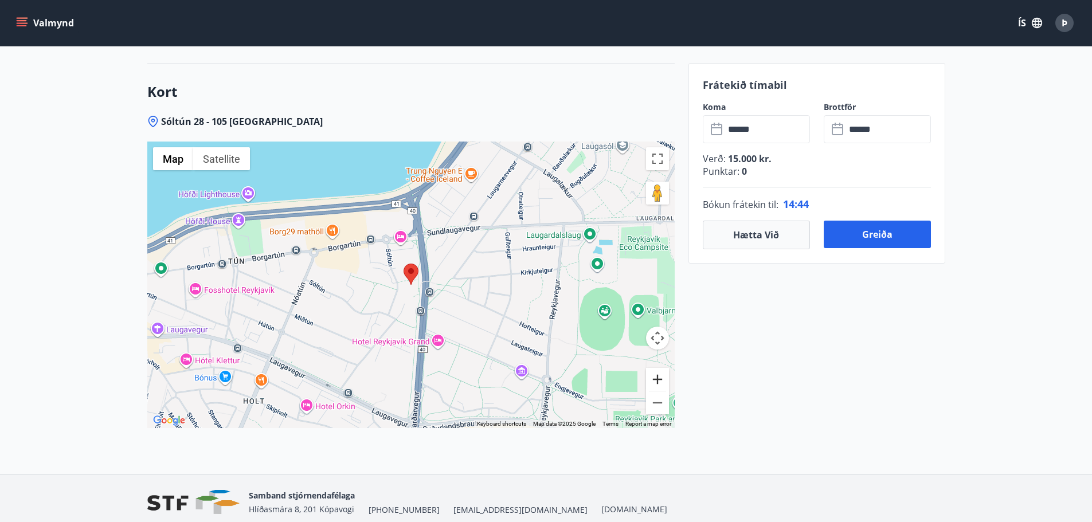
click at [664, 382] on button "Zoom in" at bounding box center [657, 379] width 23 height 23
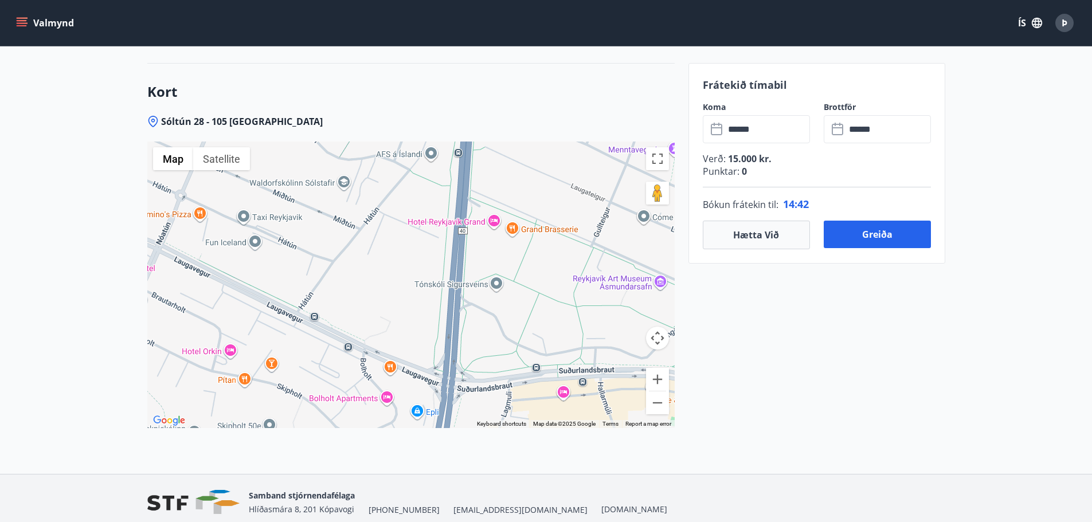
drag, startPoint x: 503, startPoint y: 404, endPoint x: 533, endPoint y: 217, distance: 189.3
click at [533, 217] on div at bounding box center [410, 285] width 527 height 287
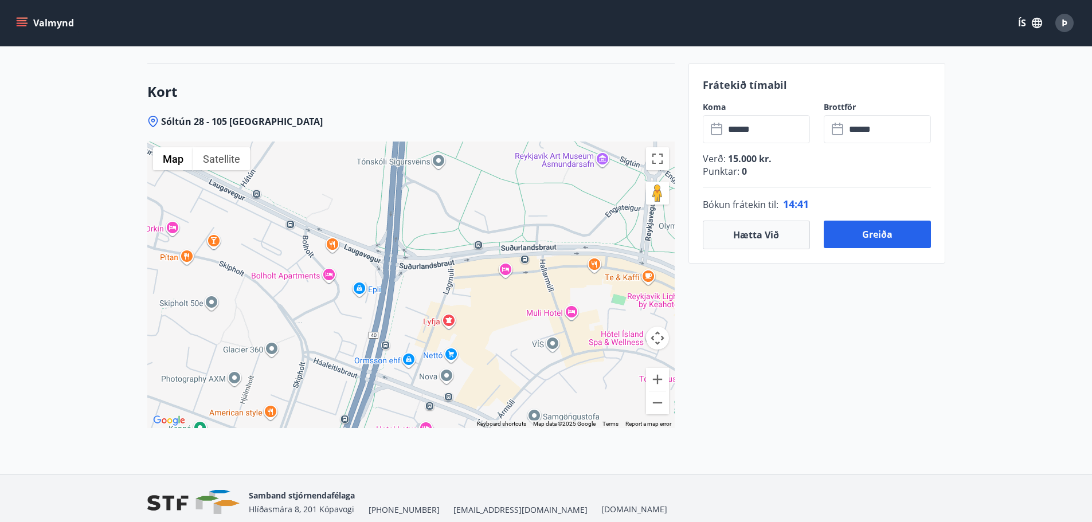
drag, startPoint x: 521, startPoint y: 364, endPoint x: 463, endPoint y: 241, distance: 135.7
click at [463, 241] on div at bounding box center [410, 285] width 527 height 287
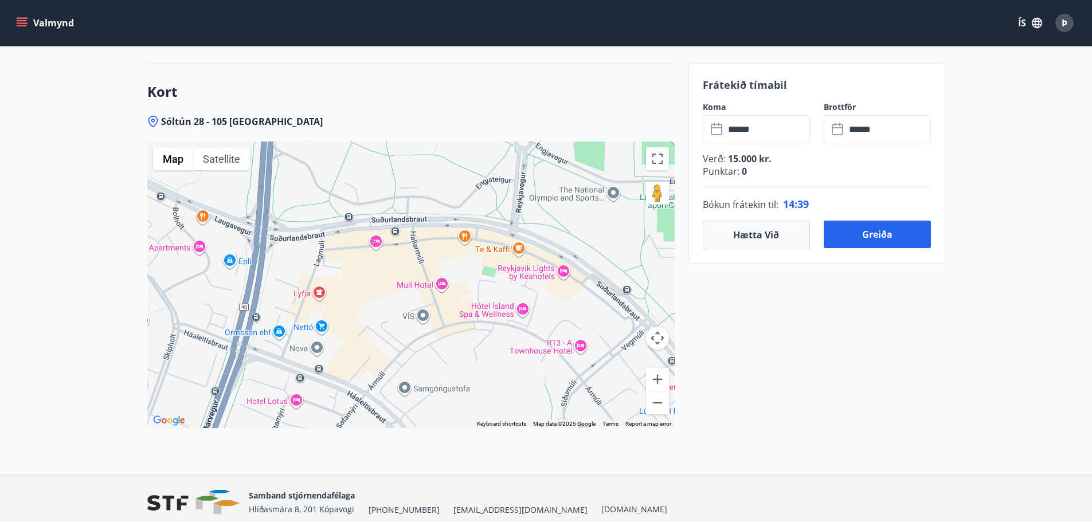
drag, startPoint x: 510, startPoint y: 326, endPoint x: 390, endPoint y: 298, distance: 122.9
click at [390, 298] on div at bounding box center [410, 285] width 527 height 287
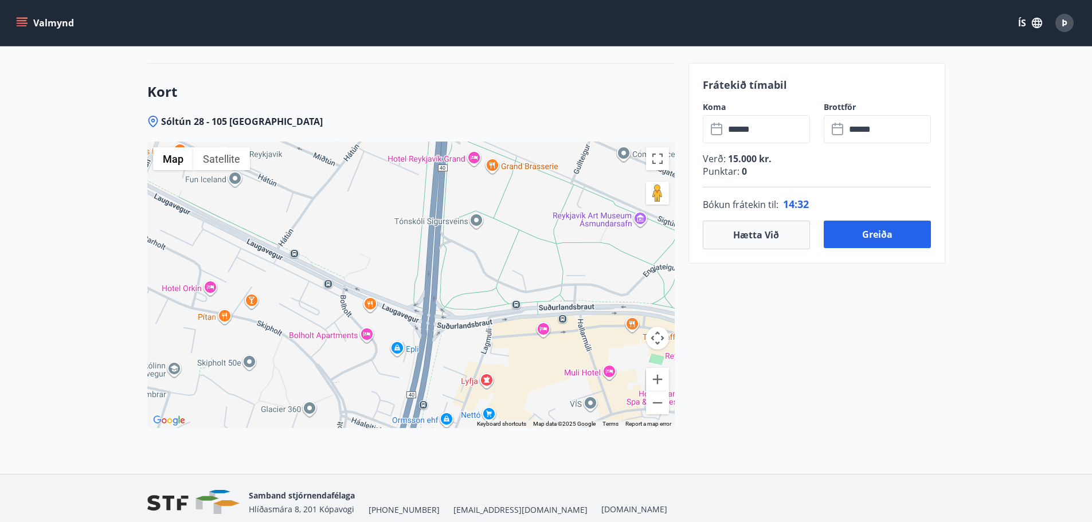
drag, startPoint x: 427, startPoint y: 326, endPoint x: 593, endPoint y: 408, distance: 184.9
click at [596, 412] on div at bounding box center [410, 285] width 527 height 287
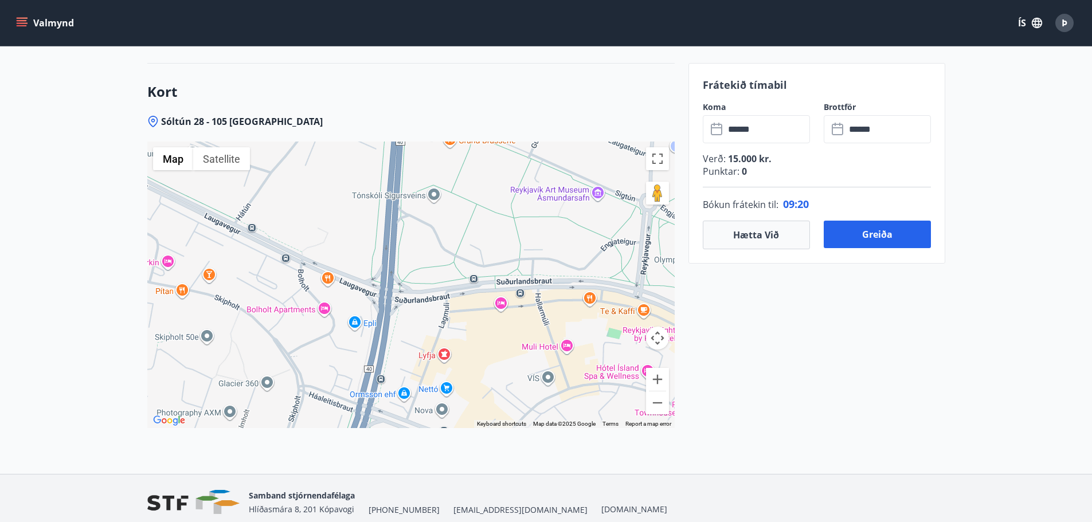
drag, startPoint x: 382, startPoint y: 285, endPoint x: 335, endPoint y: 259, distance: 53.6
click at [335, 259] on div at bounding box center [410, 285] width 527 height 287
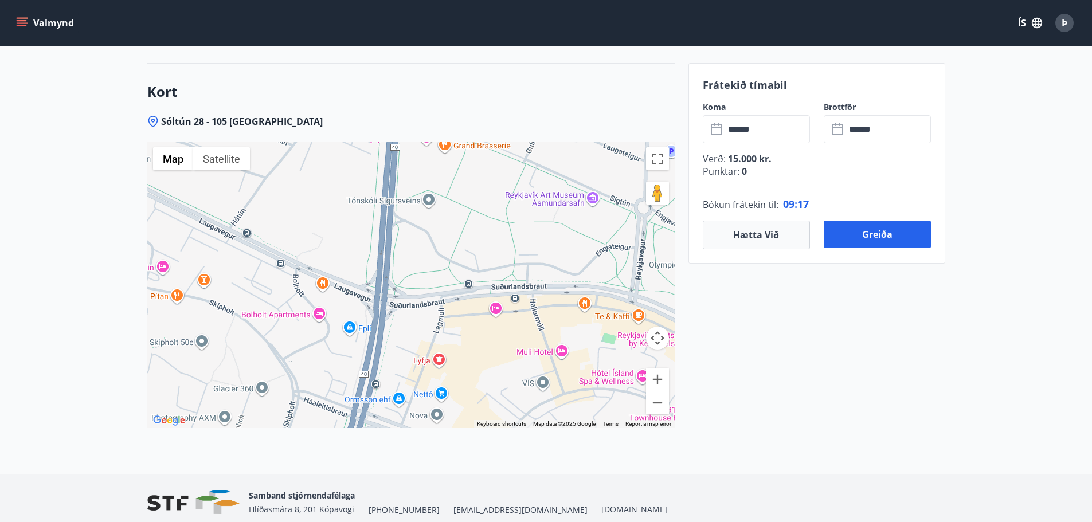
click at [496, 310] on div at bounding box center [410, 285] width 527 height 287
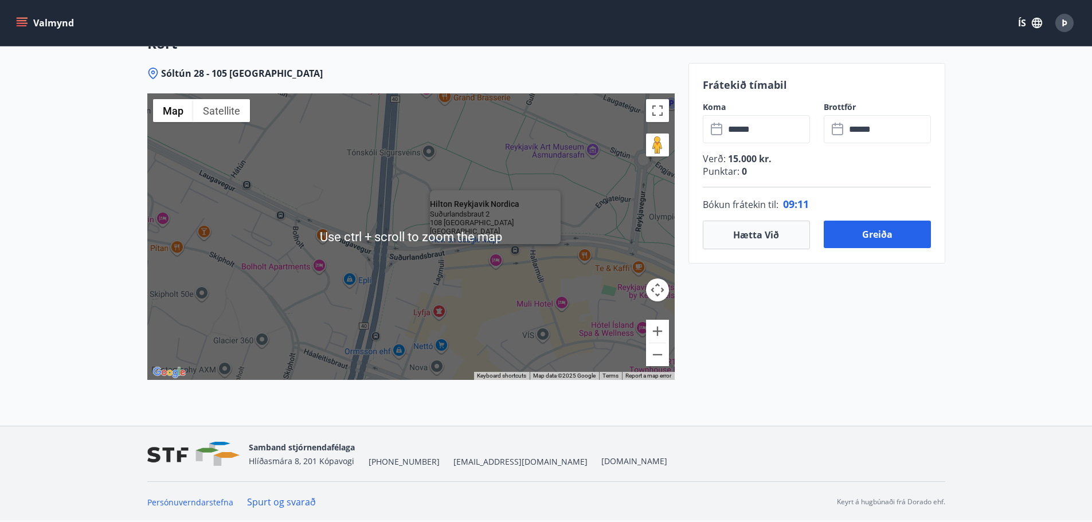
scroll to position [1367, 0]
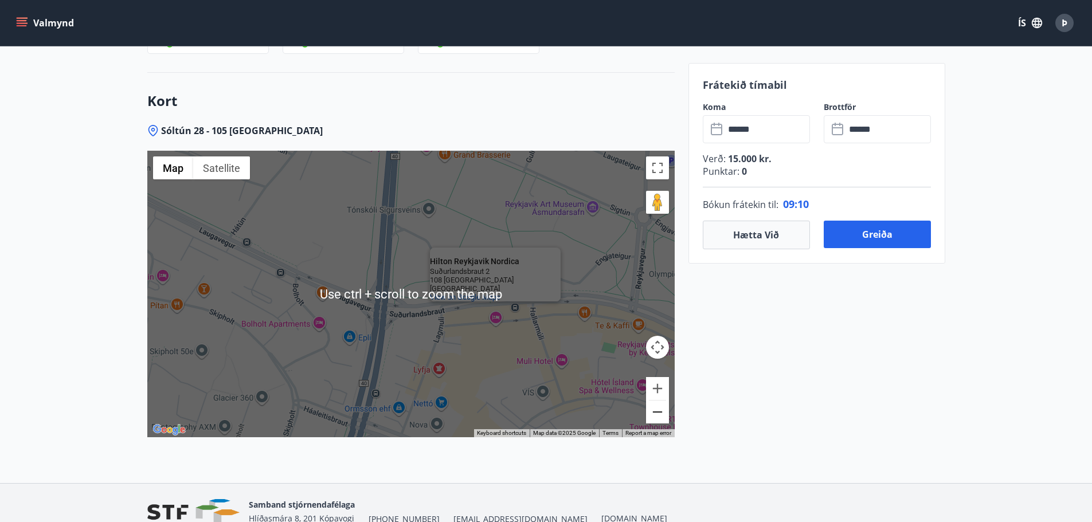
click at [666, 412] on button "Zoom out" at bounding box center [657, 412] width 23 height 23
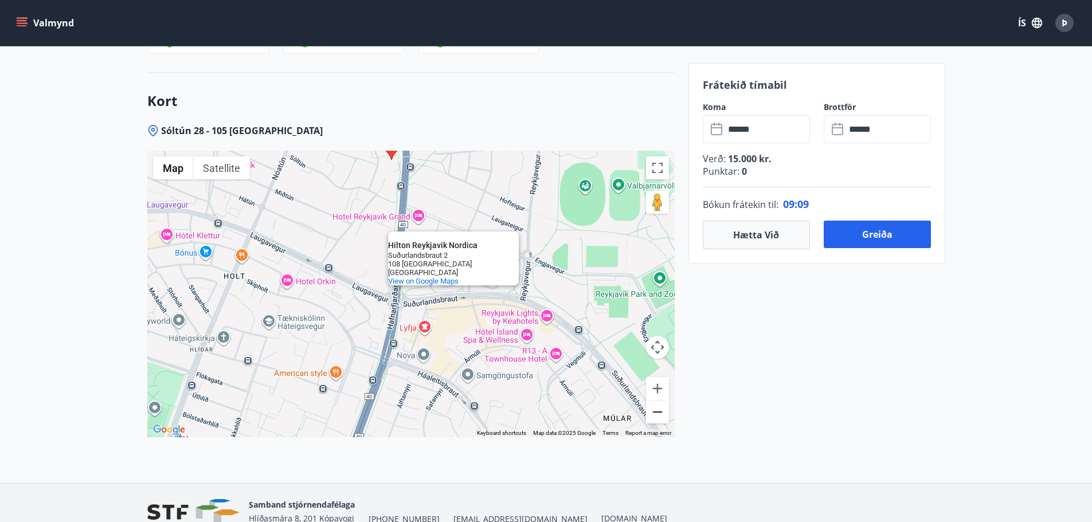
click at [660, 413] on button "Zoom out" at bounding box center [657, 412] width 23 height 23
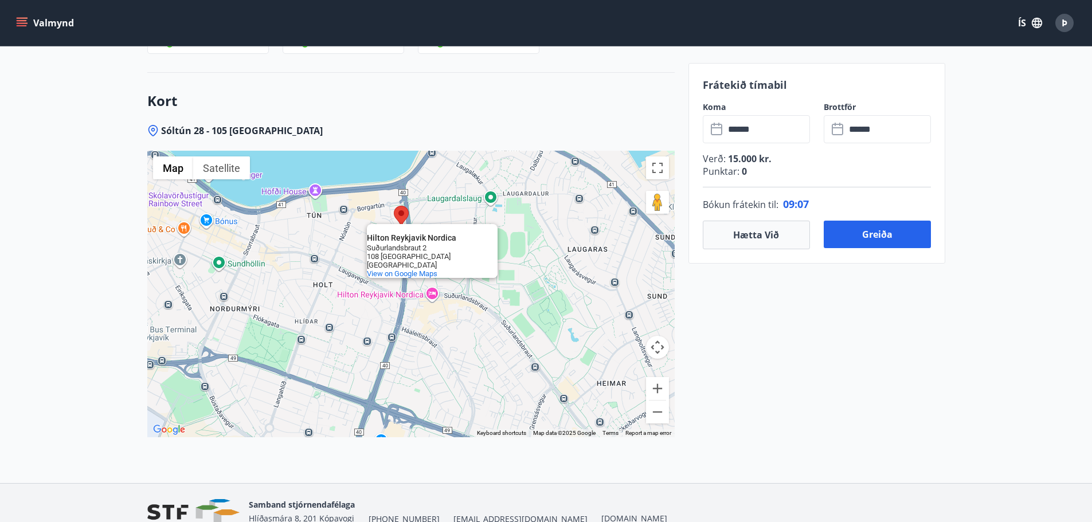
click at [654, 352] on button "Map camera controls" at bounding box center [657, 347] width 23 height 23
click at [667, 384] on button "Zoom in" at bounding box center [657, 388] width 23 height 23
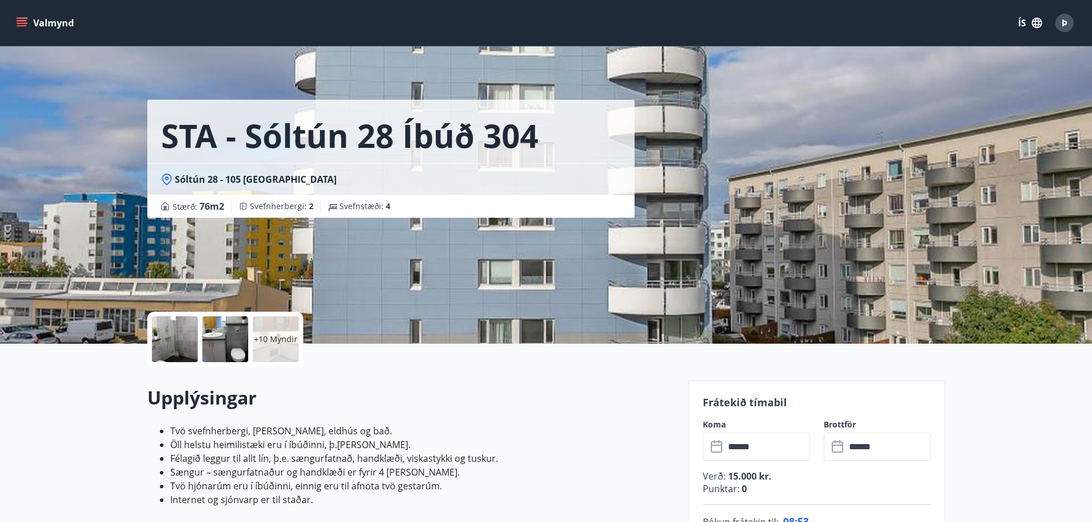
scroll to position [57, 0]
